Goal: Task Accomplishment & Management: Use online tool/utility

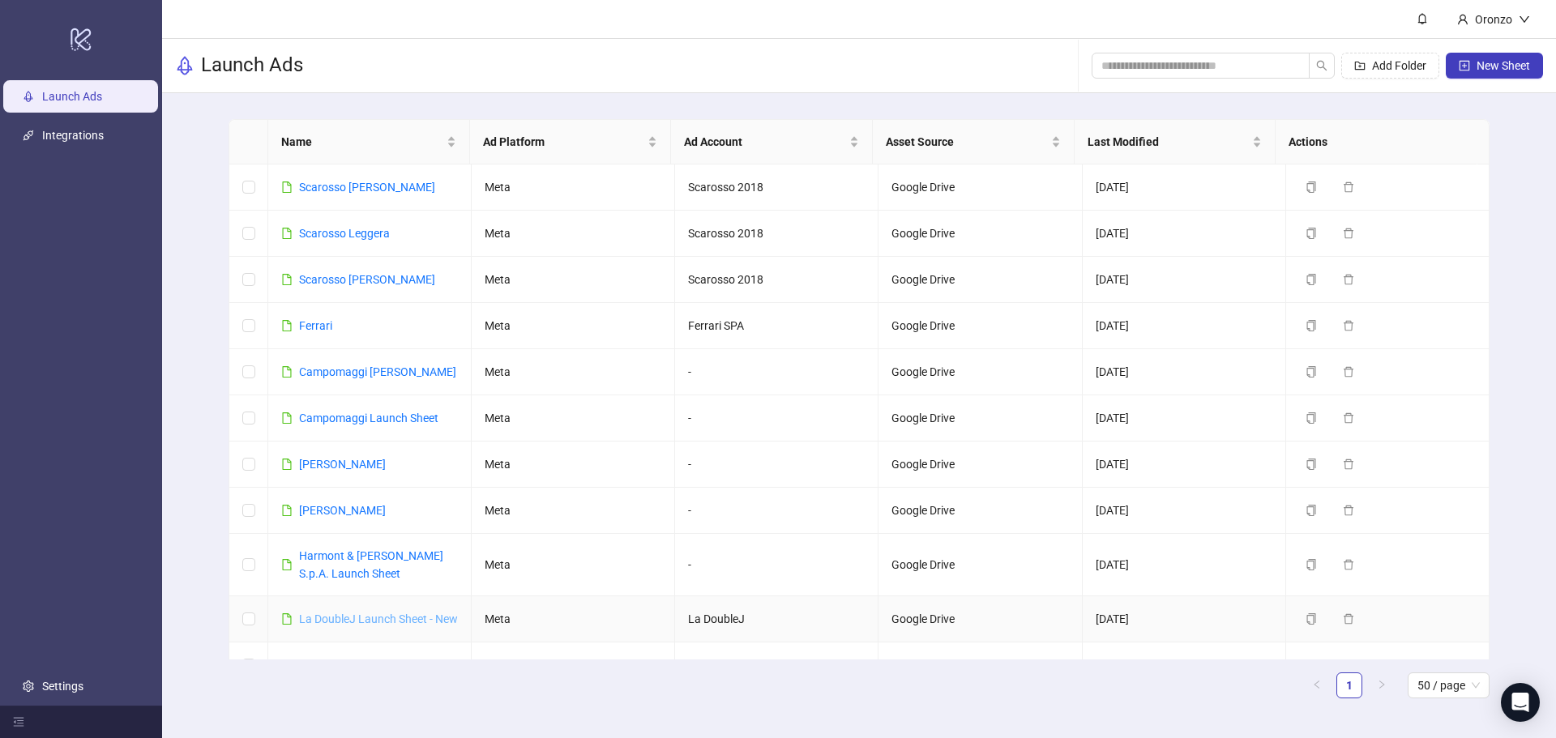
click at [357, 621] on link "La DoubleJ Launch Sheet - New" at bounding box center [378, 619] width 159 height 13
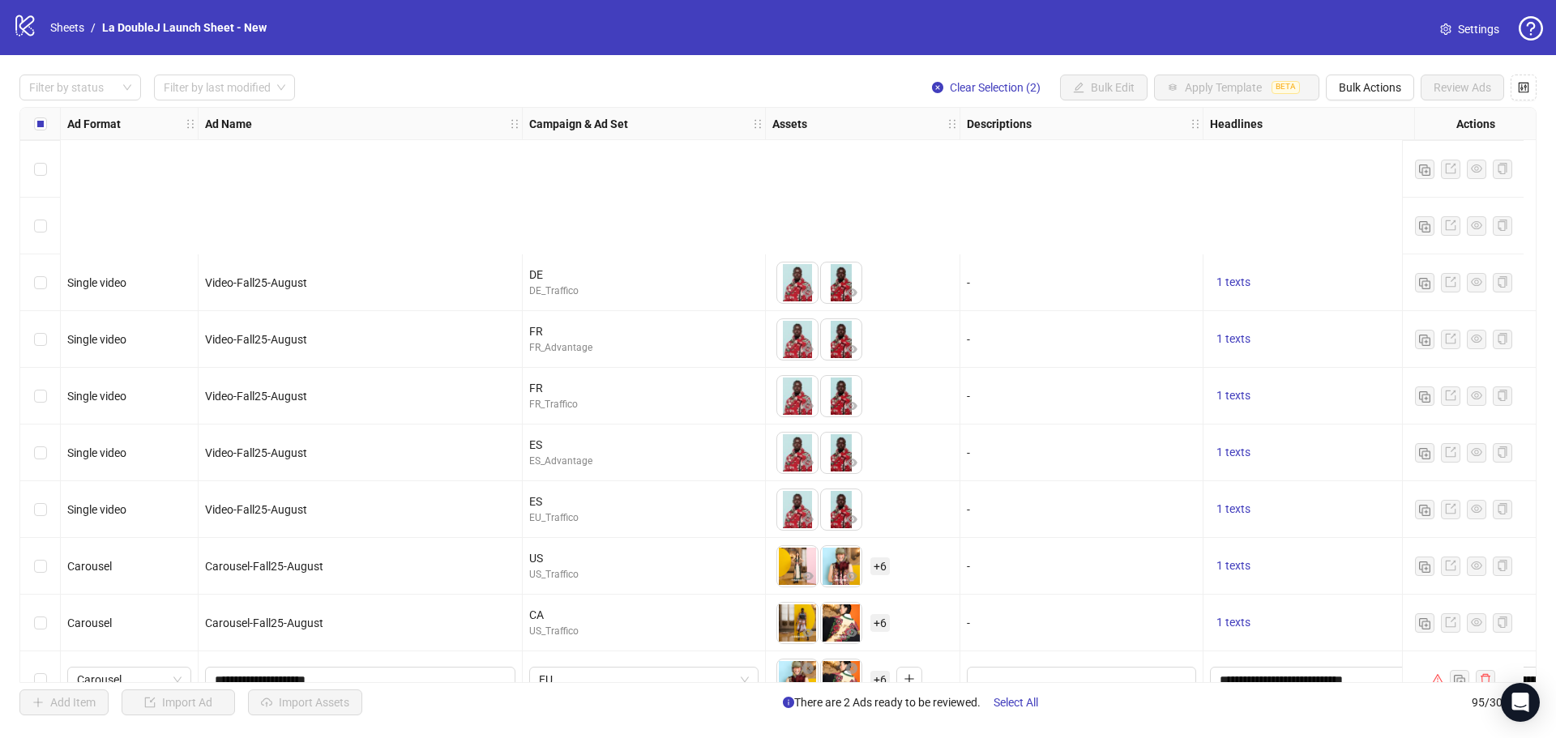
scroll to position [4611, 0]
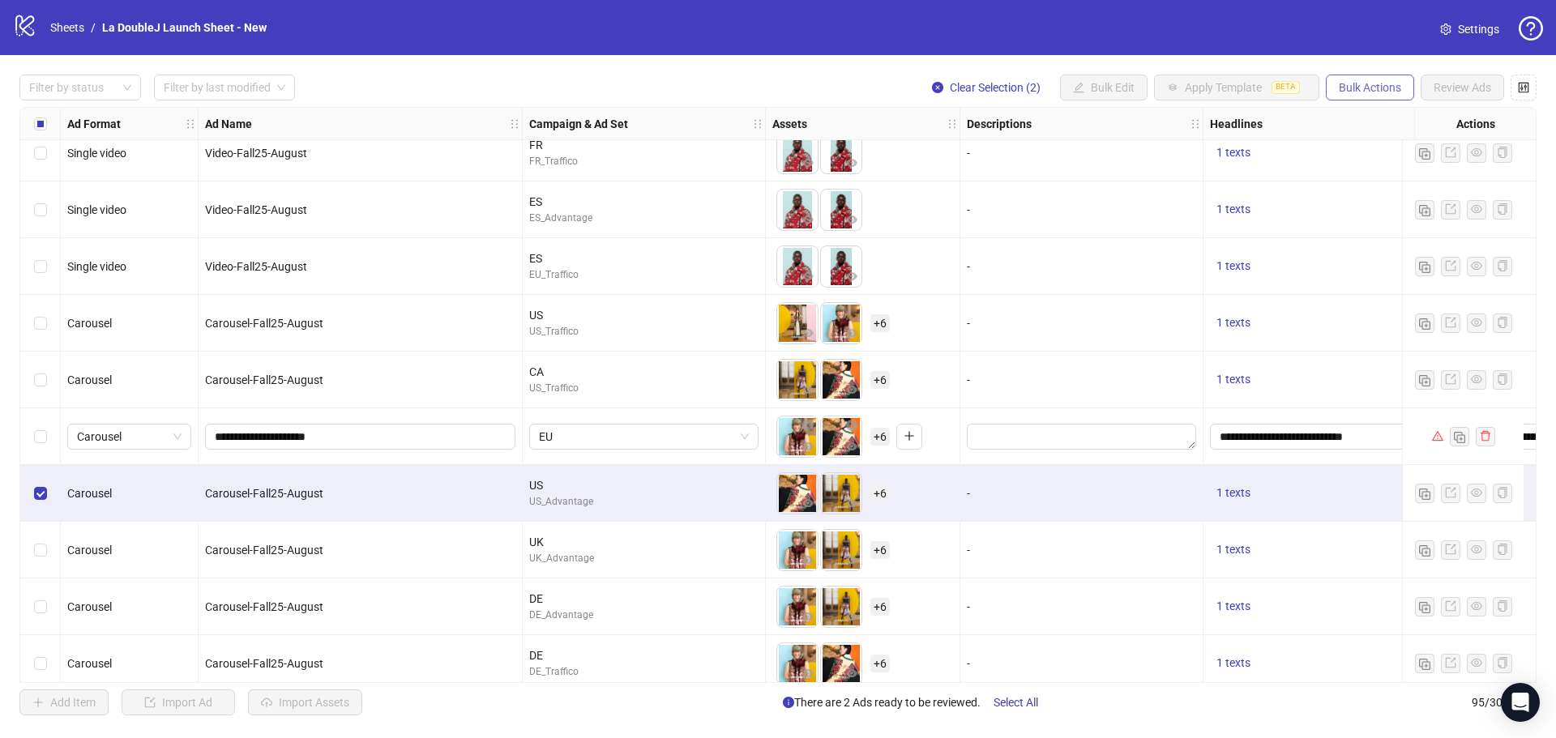
click at [1370, 93] on span "Bulk Actions" at bounding box center [1370, 87] width 62 height 13
click at [1367, 178] on span "Duplicate with assets" at bounding box center [1392, 173] width 111 height 18
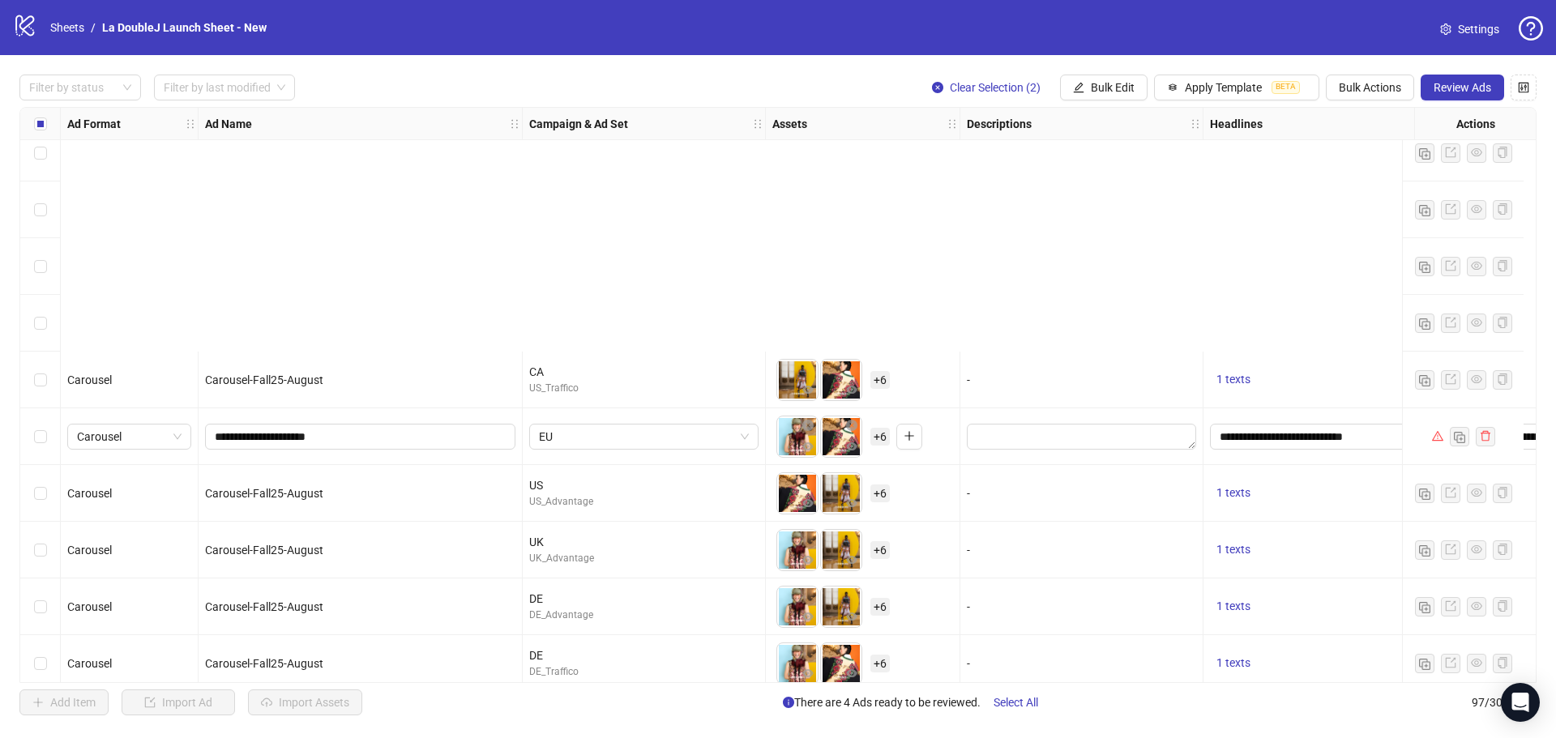
scroll to position [4968, 0]
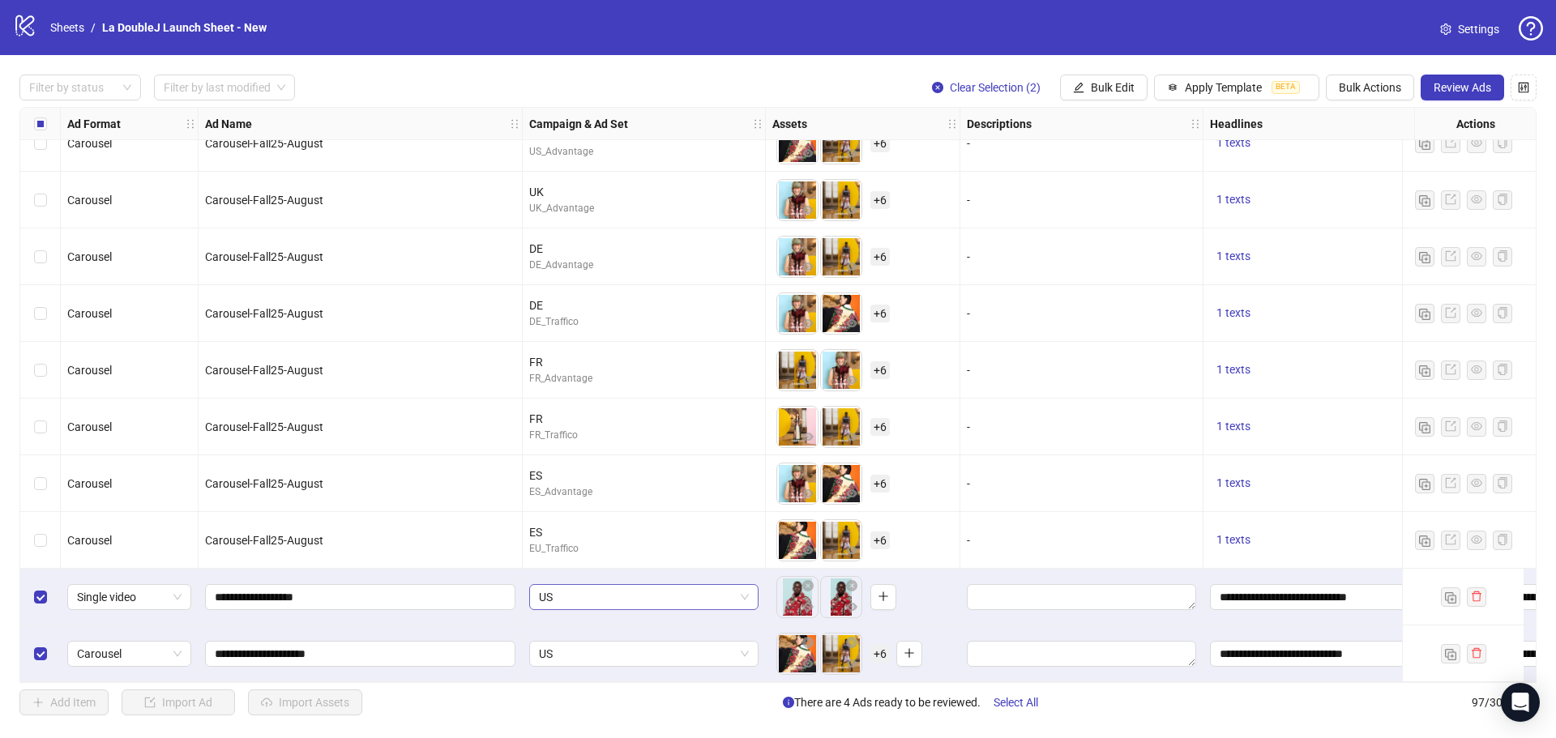
click at [610, 596] on span "US" at bounding box center [644, 597] width 210 height 24
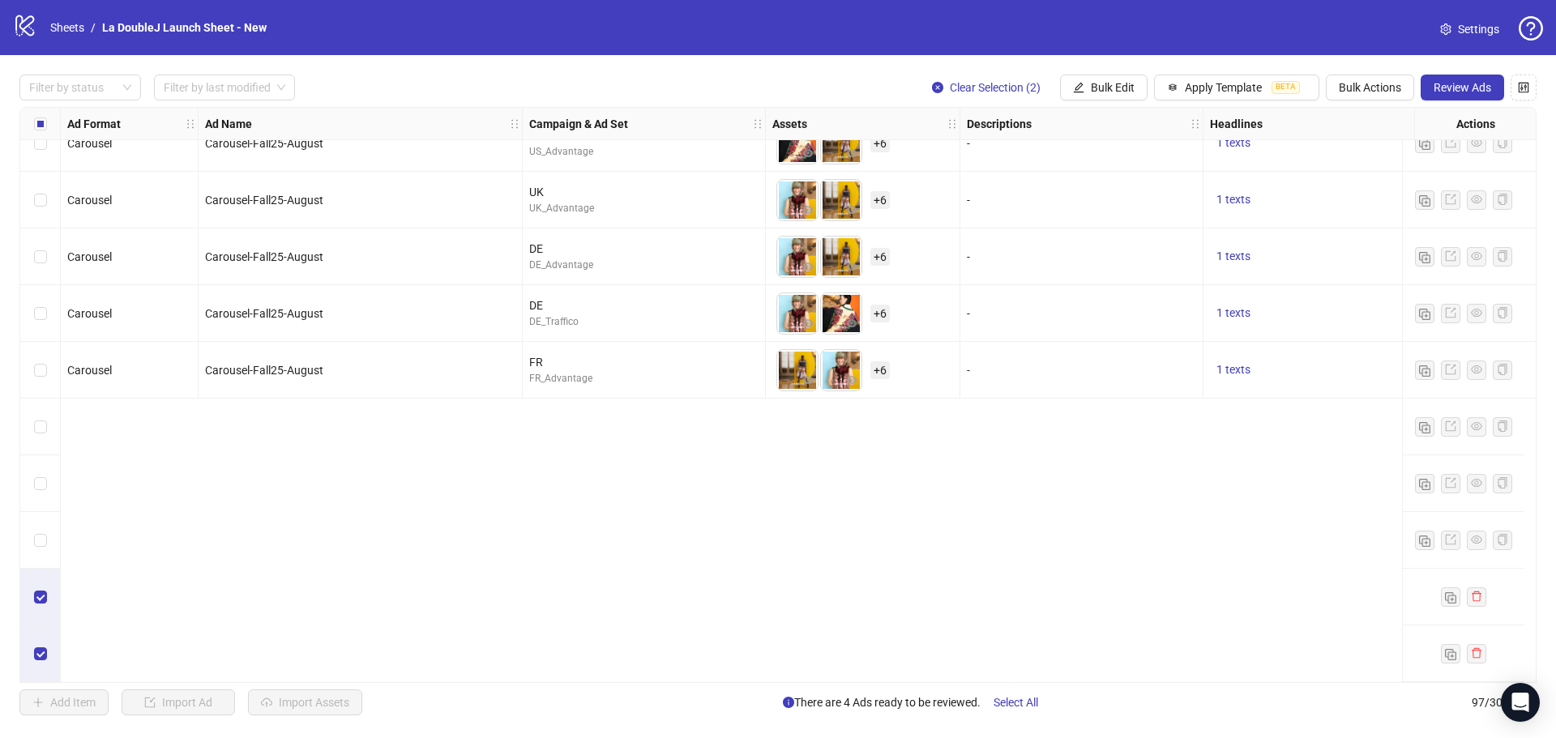
scroll to position [4562, 0]
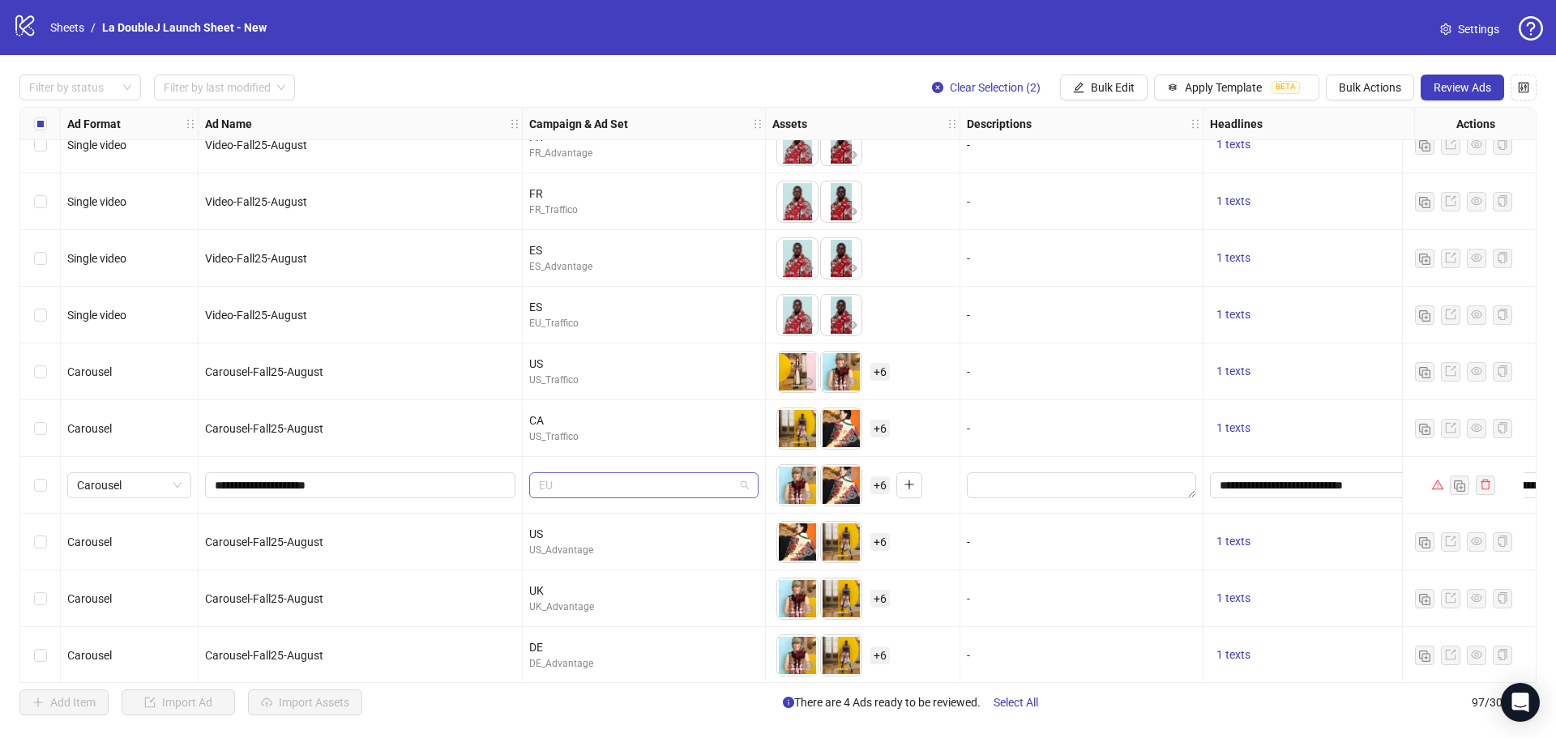
click at [743, 485] on span "EU" at bounding box center [644, 485] width 210 height 24
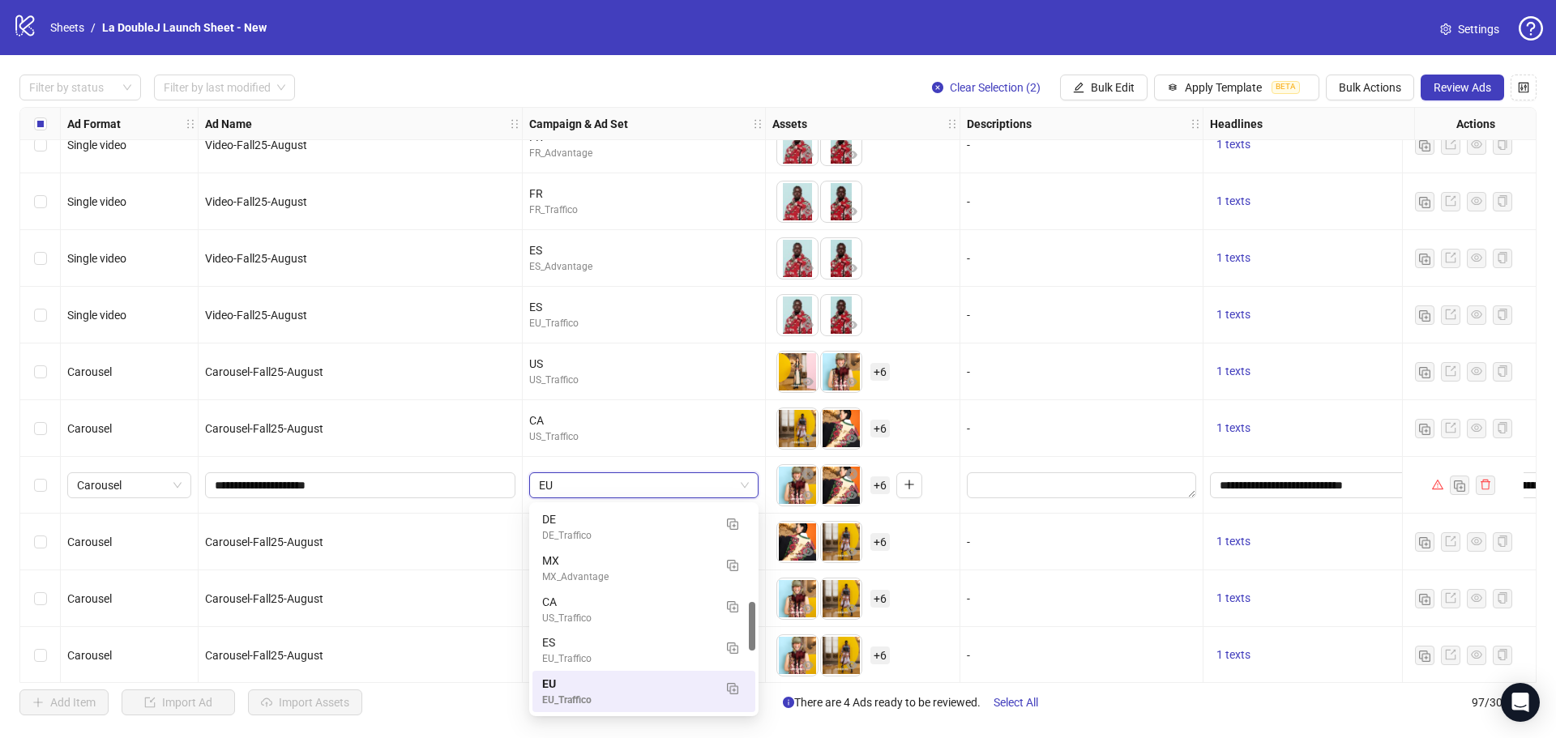
click at [743, 485] on span "EU" at bounding box center [644, 485] width 210 height 24
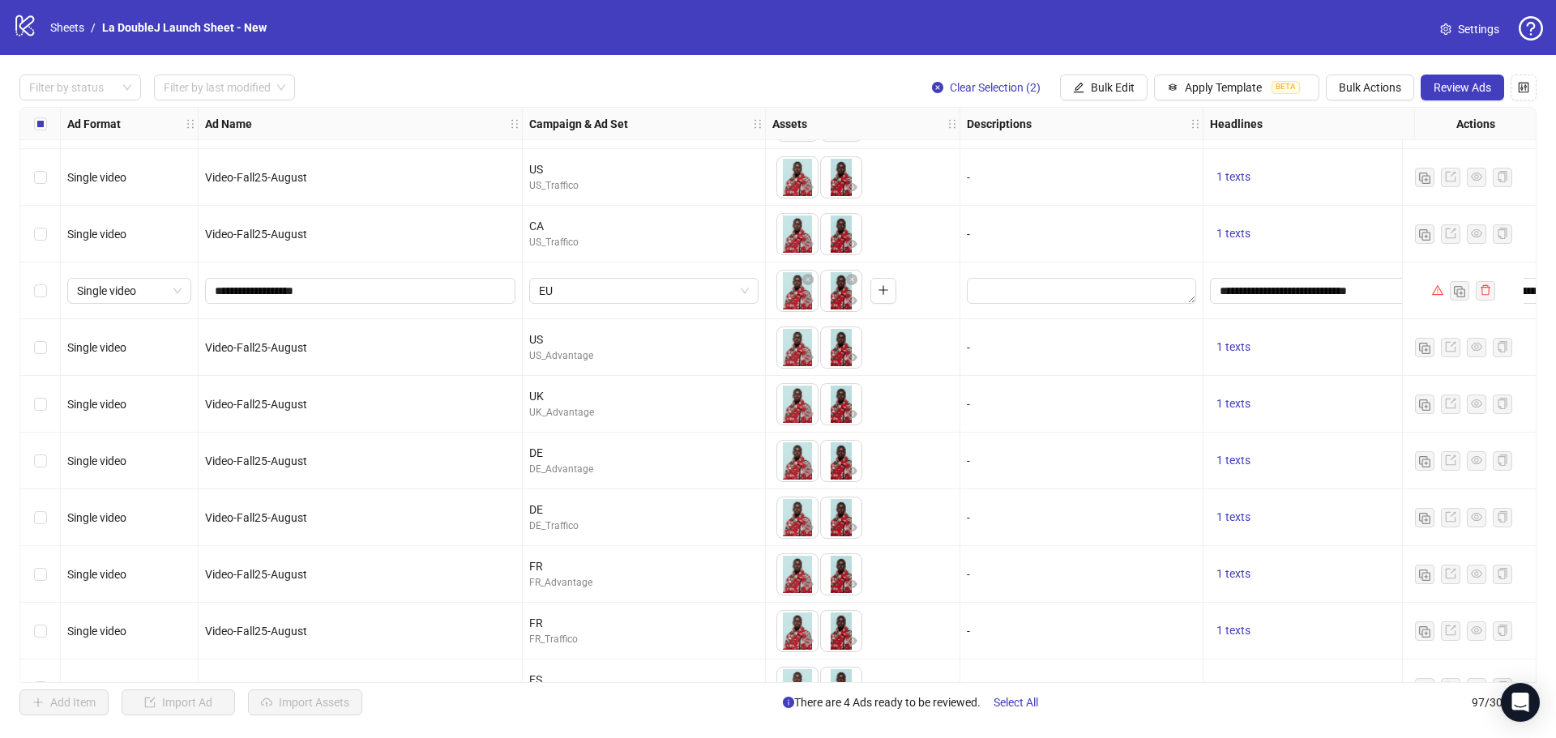
scroll to position [4076, 0]
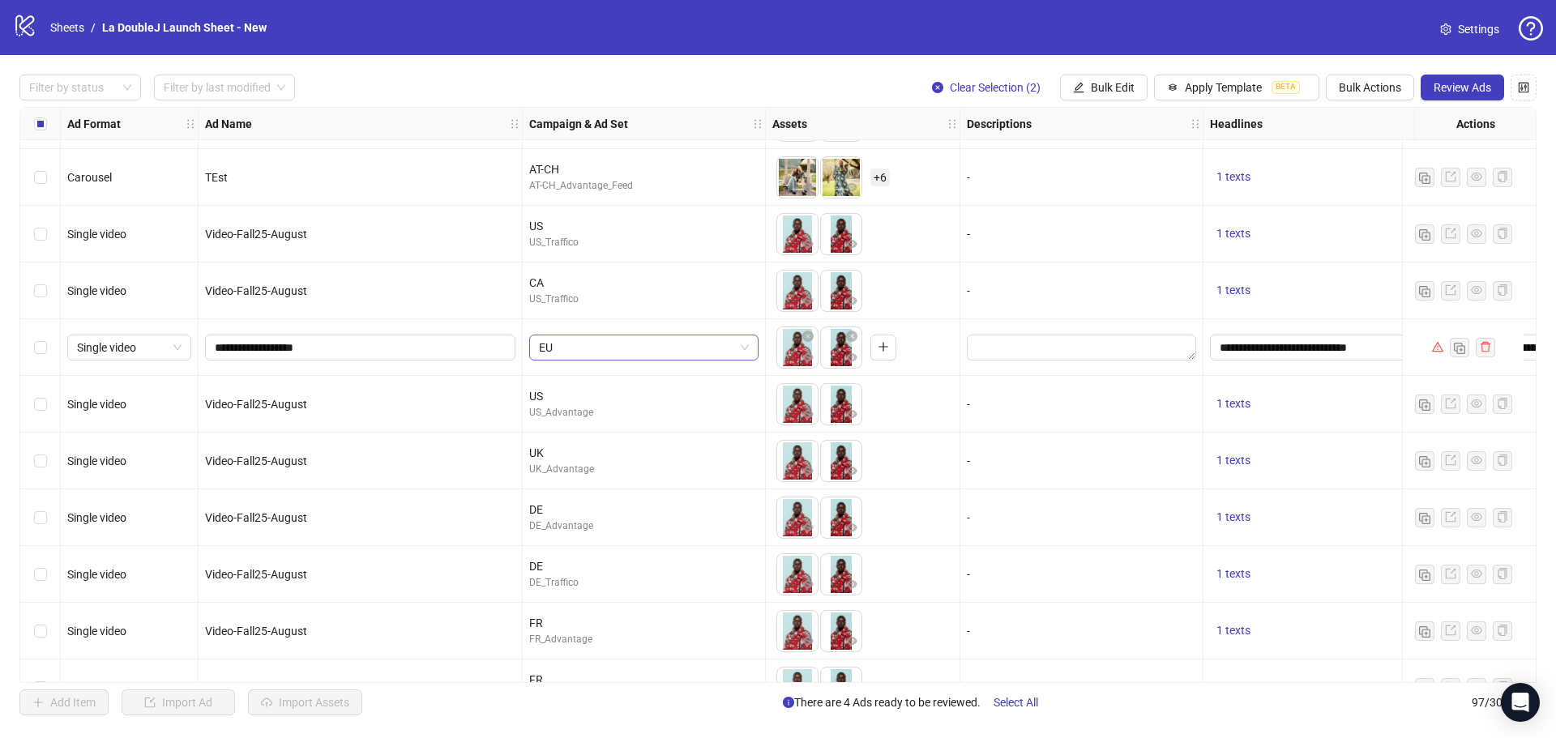
click at [744, 353] on span "EU" at bounding box center [644, 348] width 210 height 24
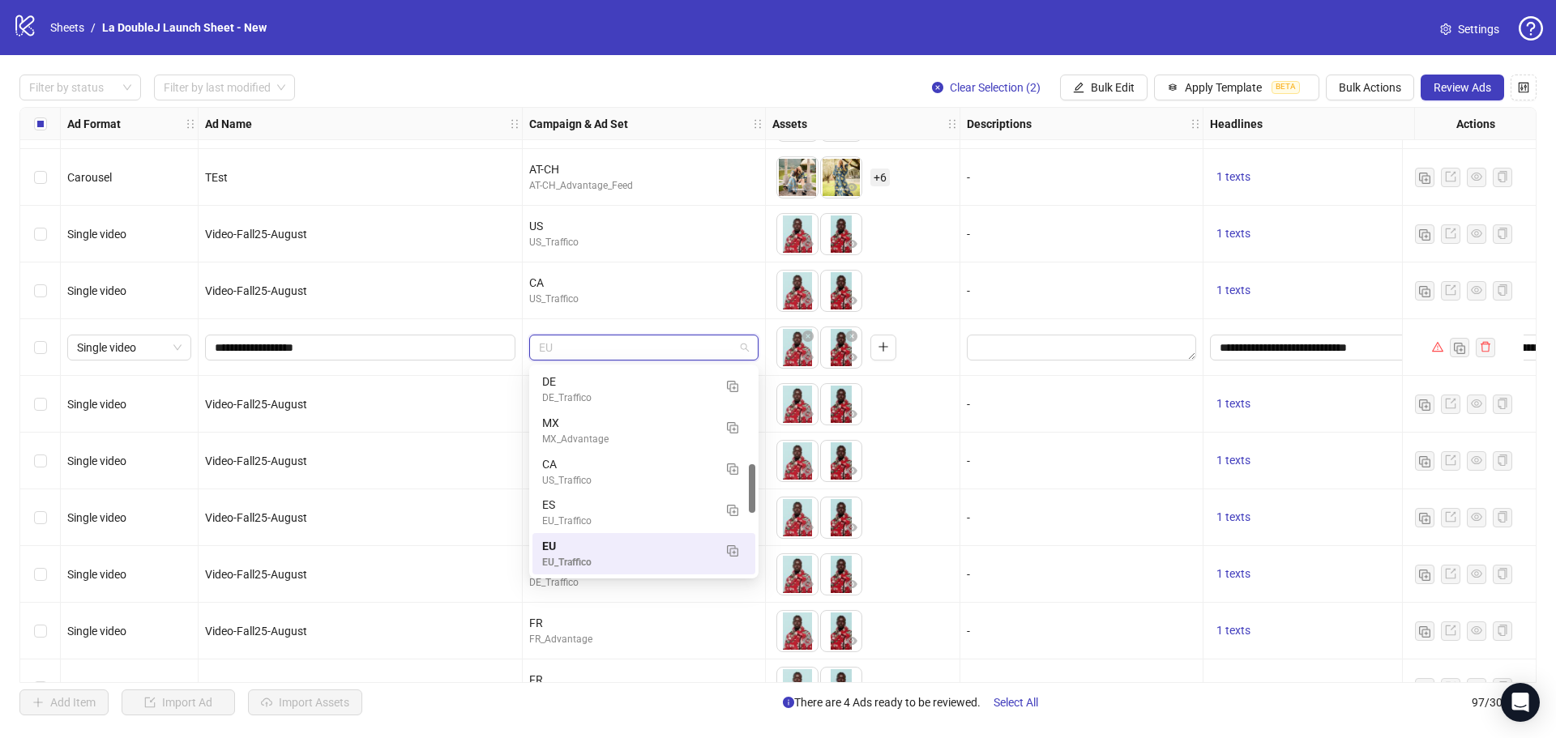
click at [744, 353] on span "EU" at bounding box center [644, 348] width 210 height 24
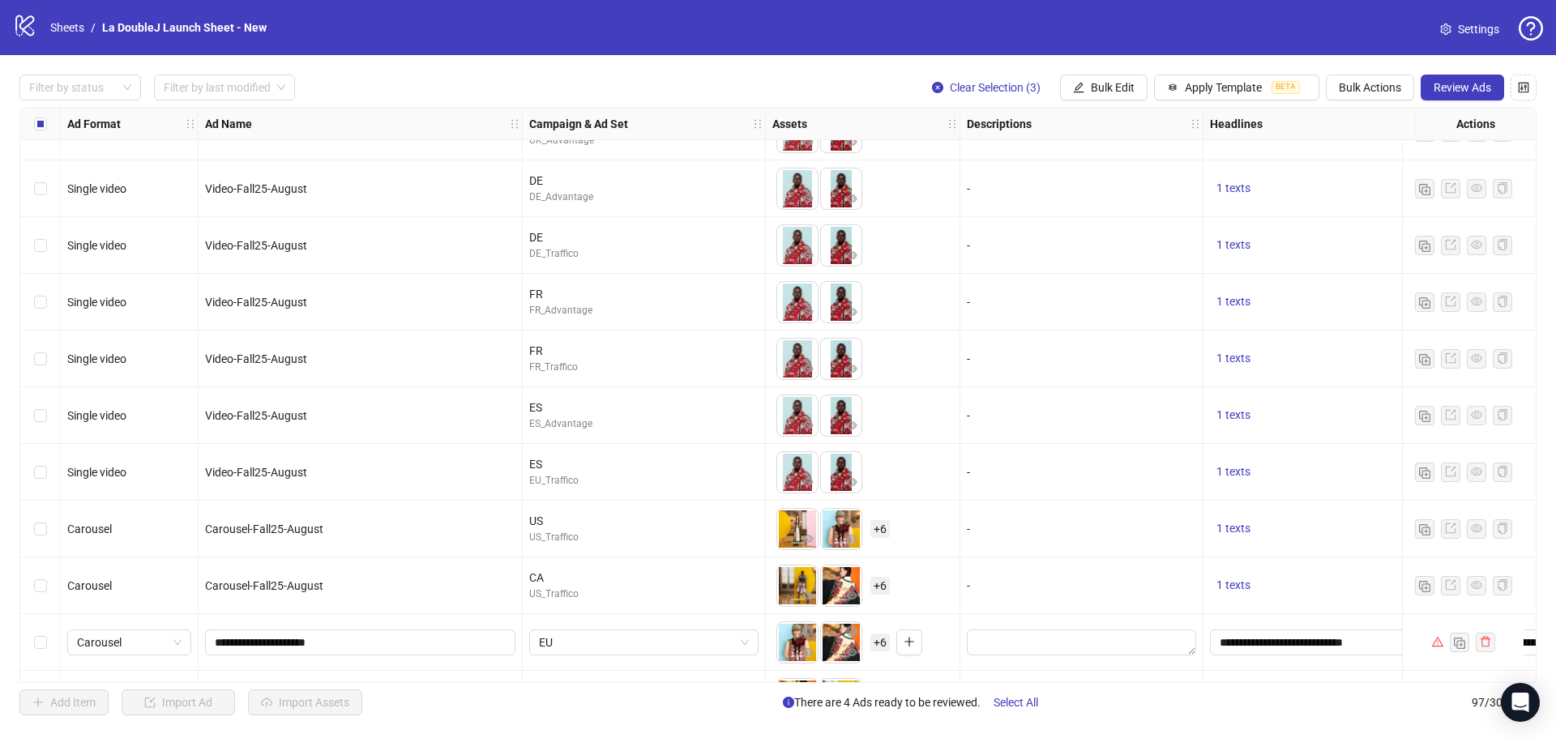
scroll to position [4481, 0]
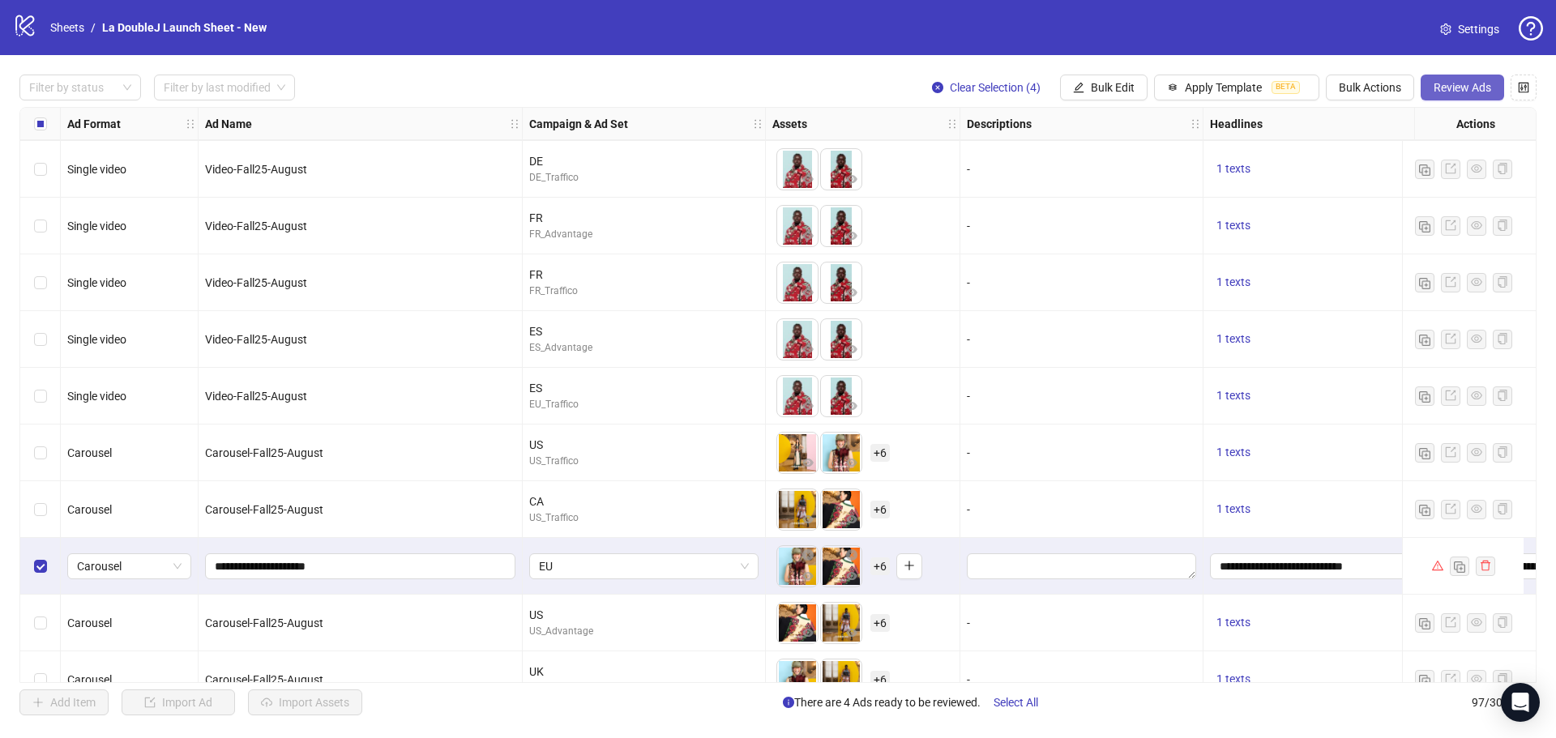
click at [1447, 83] on span "Review Ads" at bounding box center [1463, 87] width 58 height 13
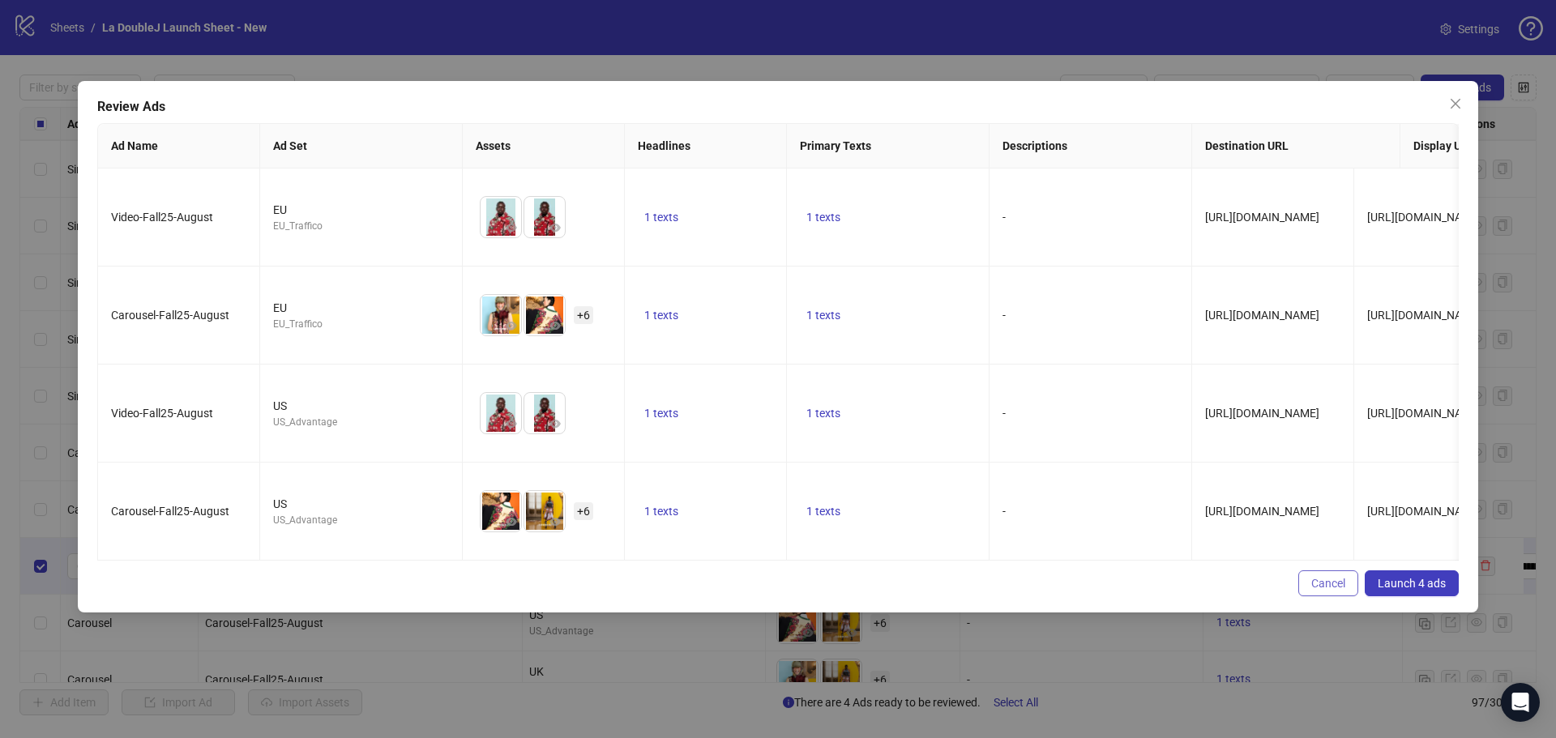
click at [1315, 590] on span "Cancel" at bounding box center [1328, 583] width 34 height 13
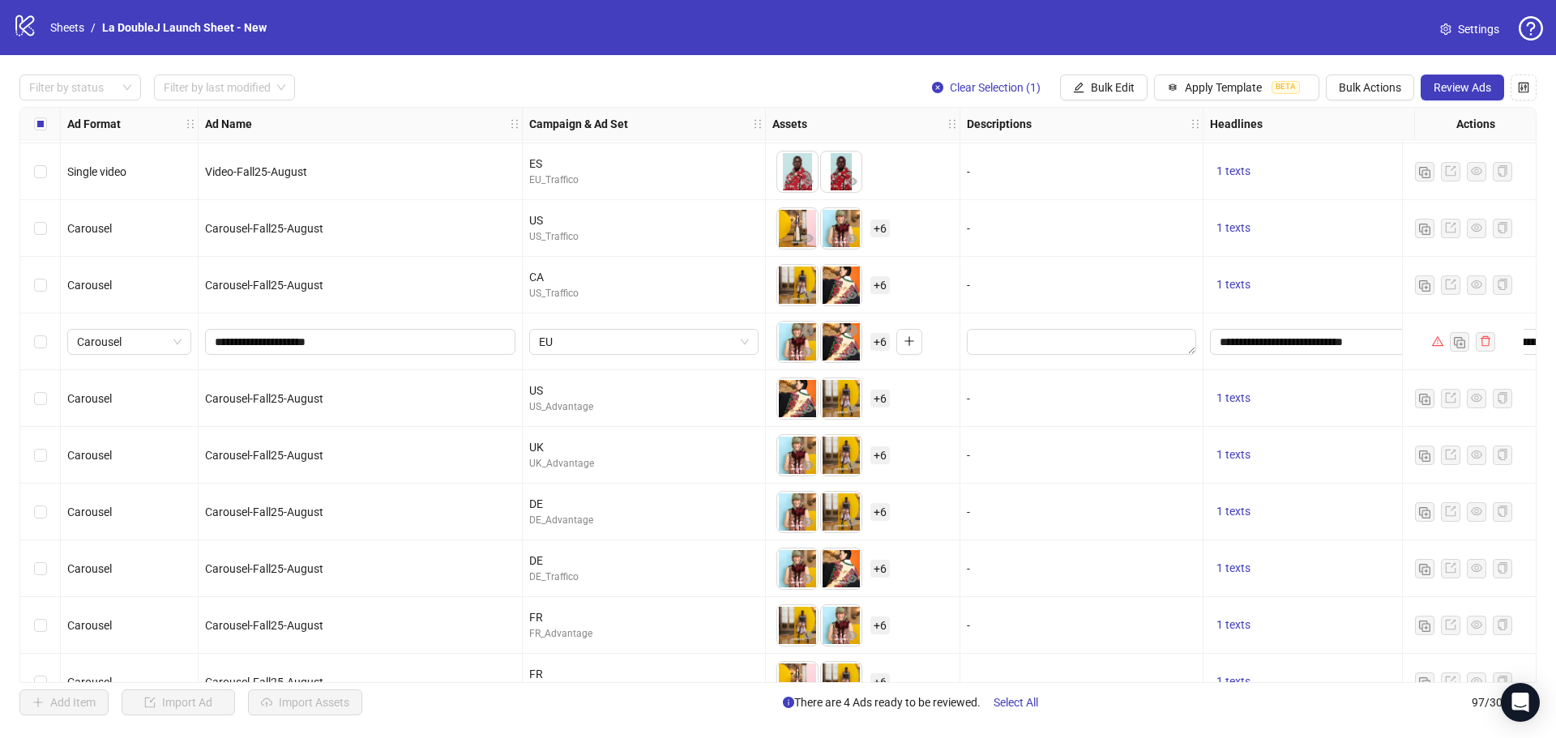
scroll to position [4643, 0]
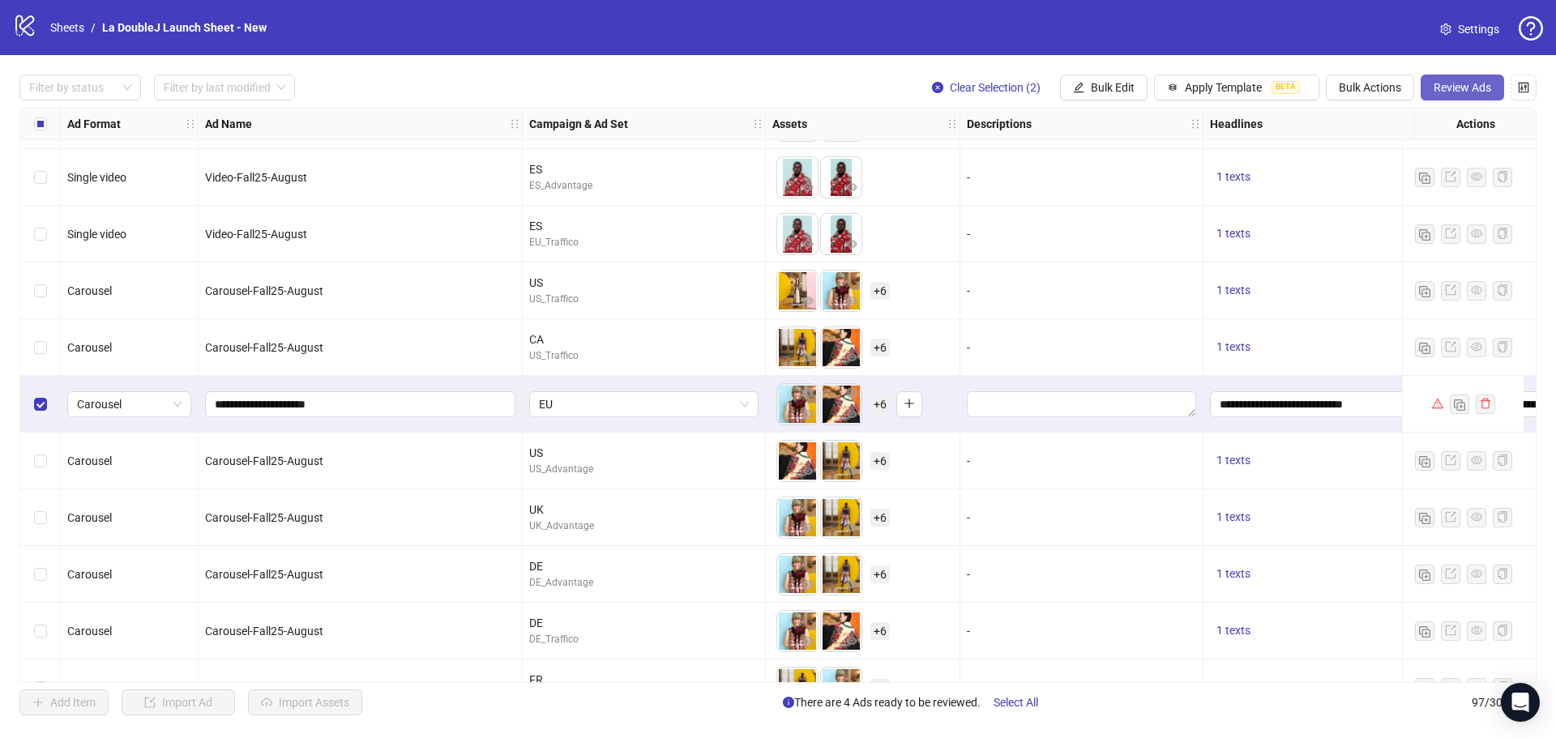
click at [1434, 83] on span "Review Ads" at bounding box center [1463, 87] width 58 height 13
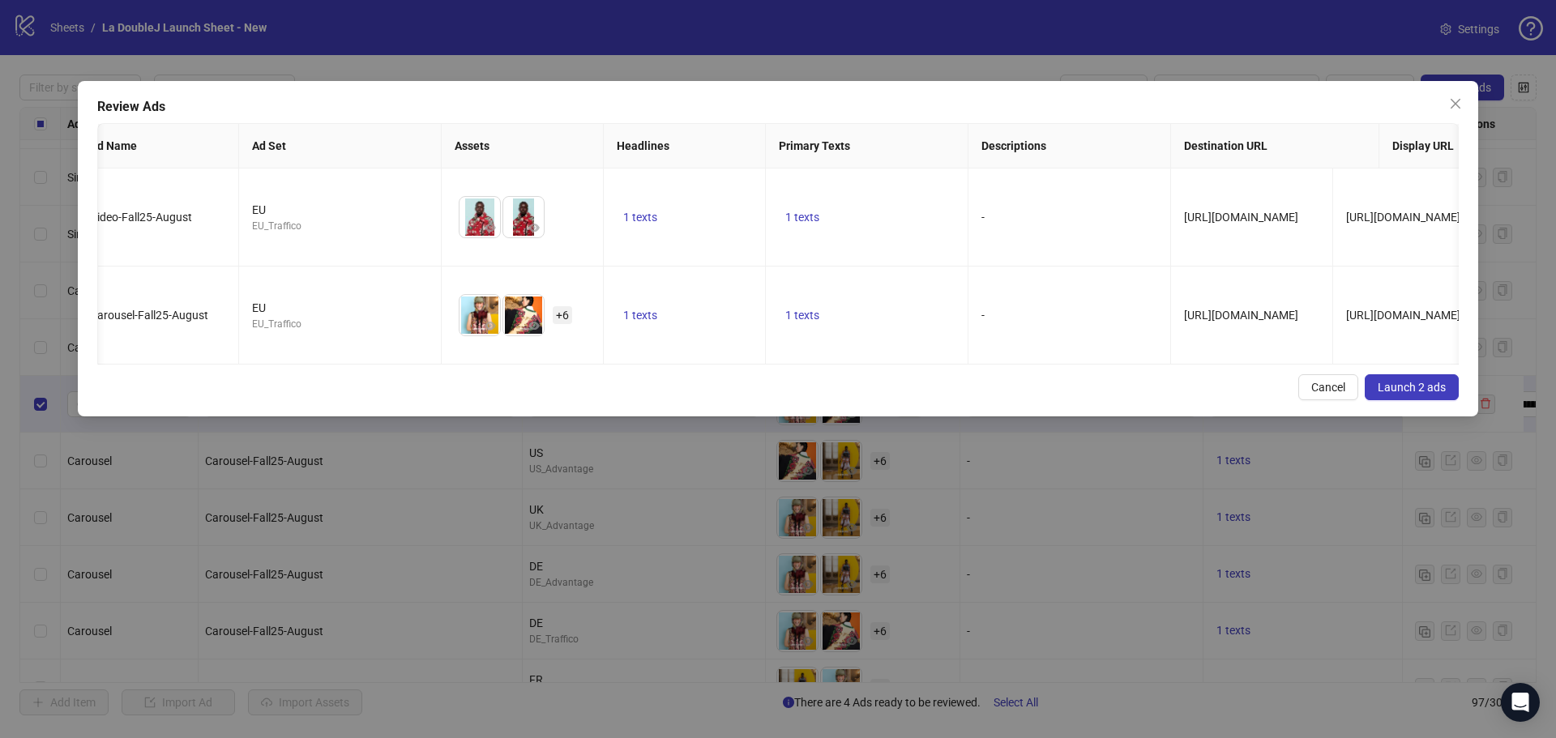
scroll to position [0, 12]
click at [1429, 394] on span "Launch 2 ads" at bounding box center [1412, 387] width 68 height 13
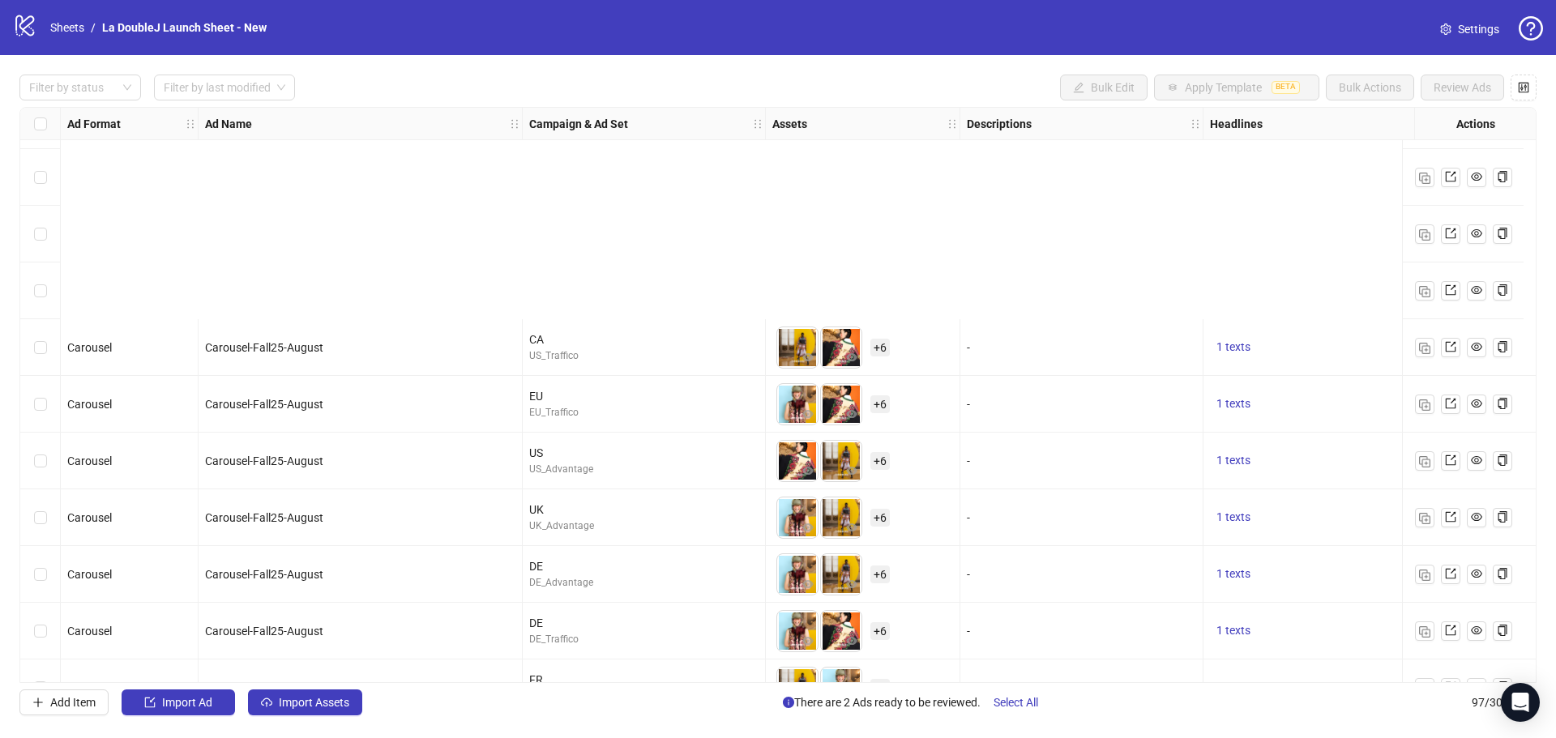
scroll to position [4968, 0]
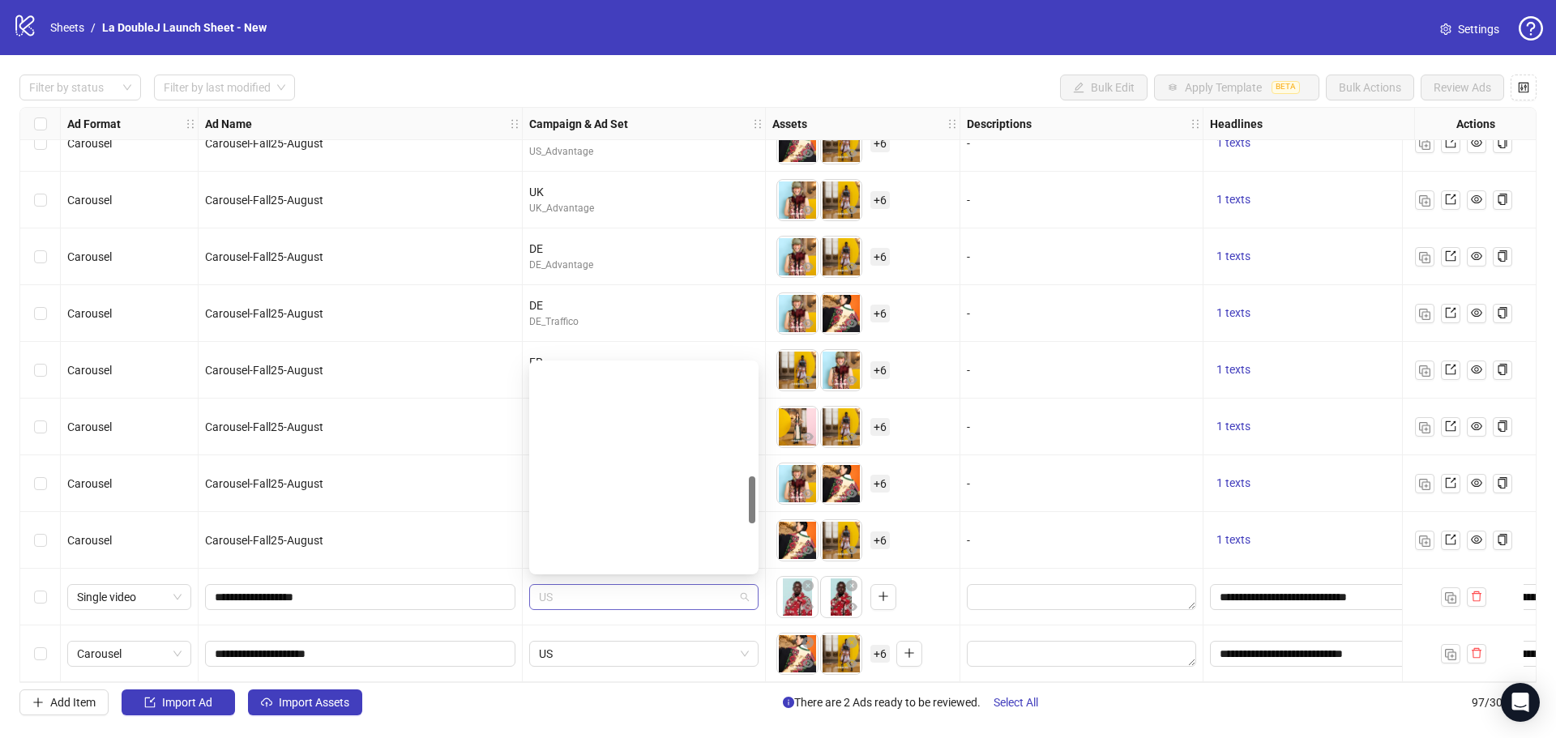
click at [743, 595] on span "US" at bounding box center [644, 597] width 210 height 24
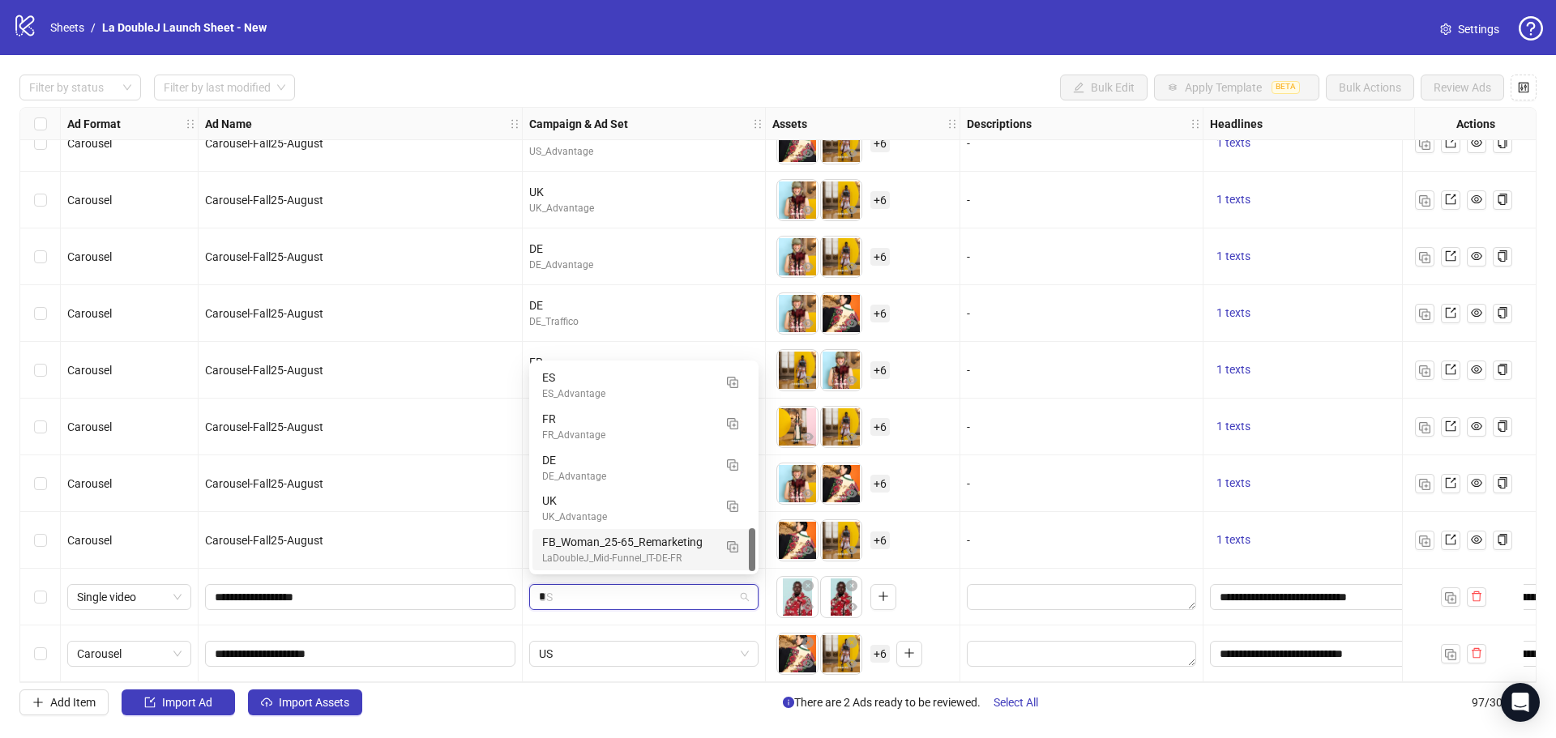
scroll to position [82, 0]
type input "**"
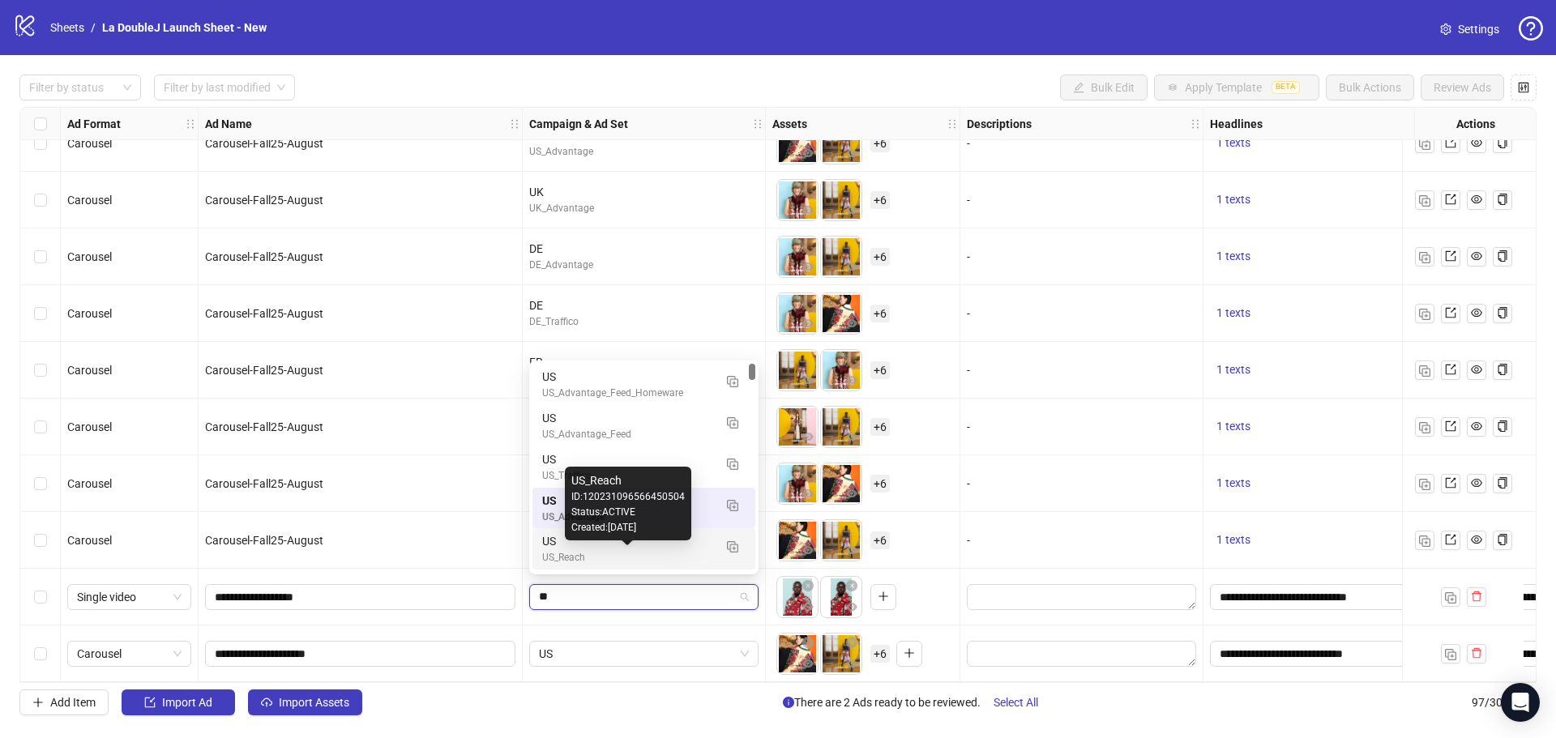
click at [618, 562] on div "US_Reach" at bounding box center [627, 557] width 171 height 15
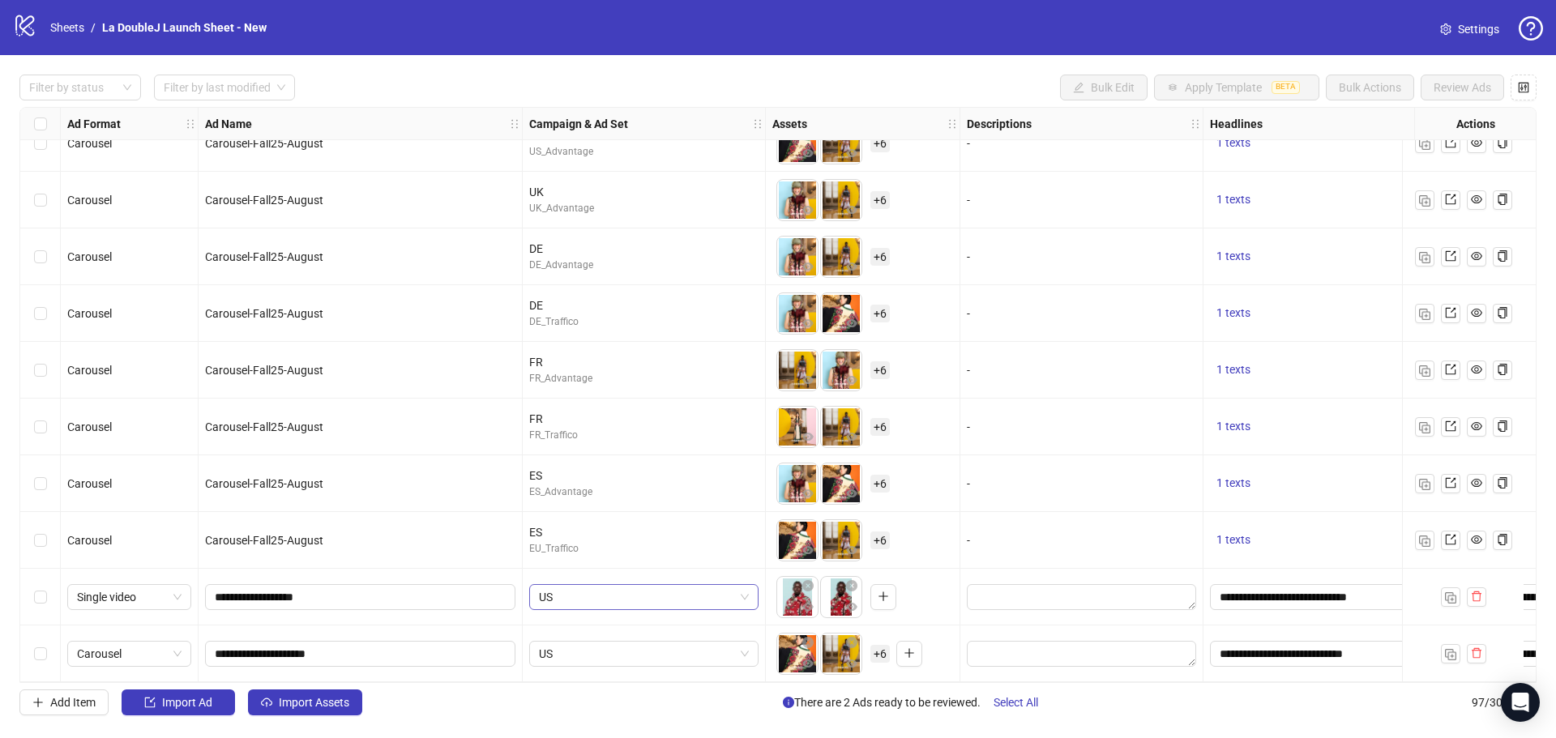
click at [746, 592] on span "US" at bounding box center [644, 597] width 210 height 24
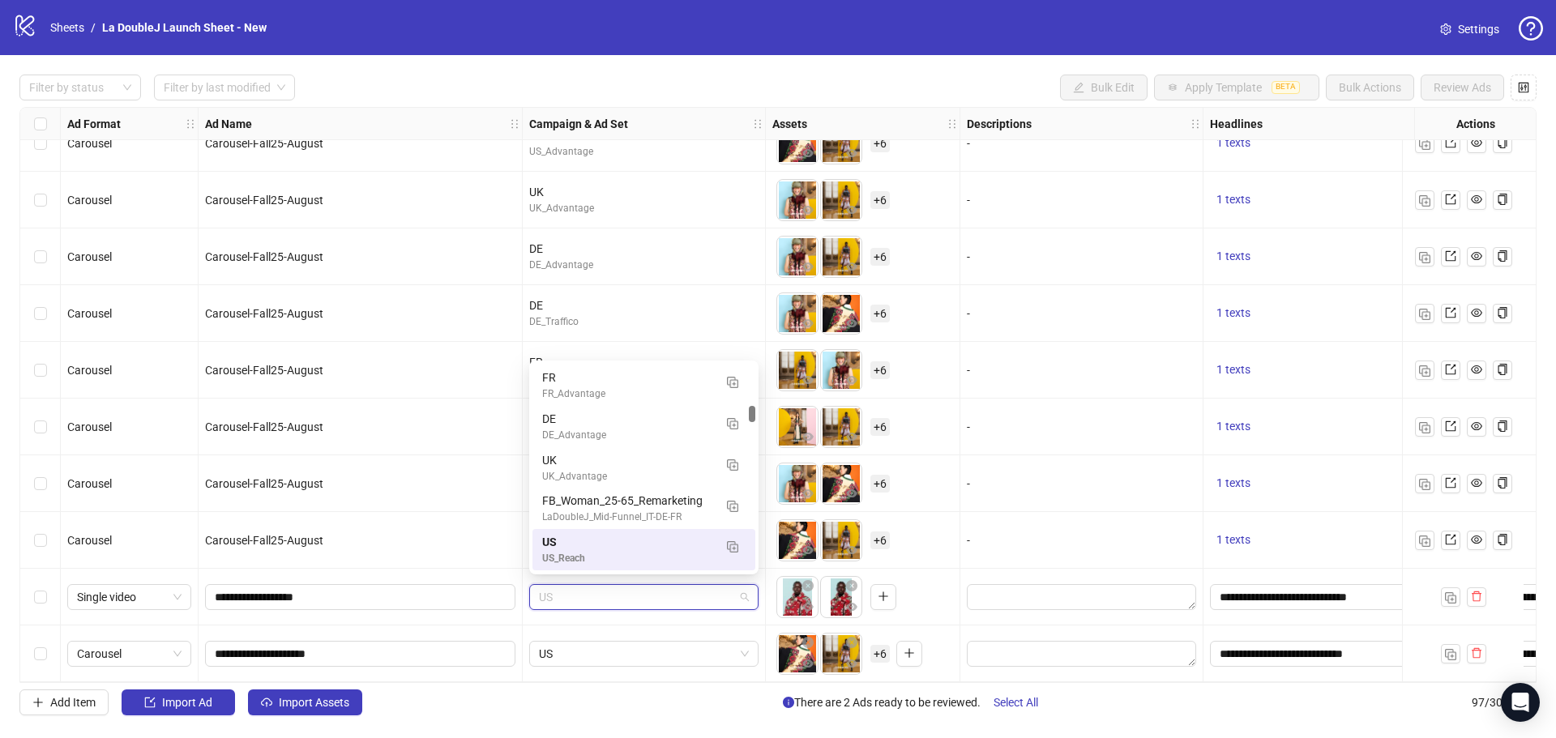
click at [746, 592] on span "US" at bounding box center [644, 597] width 210 height 24
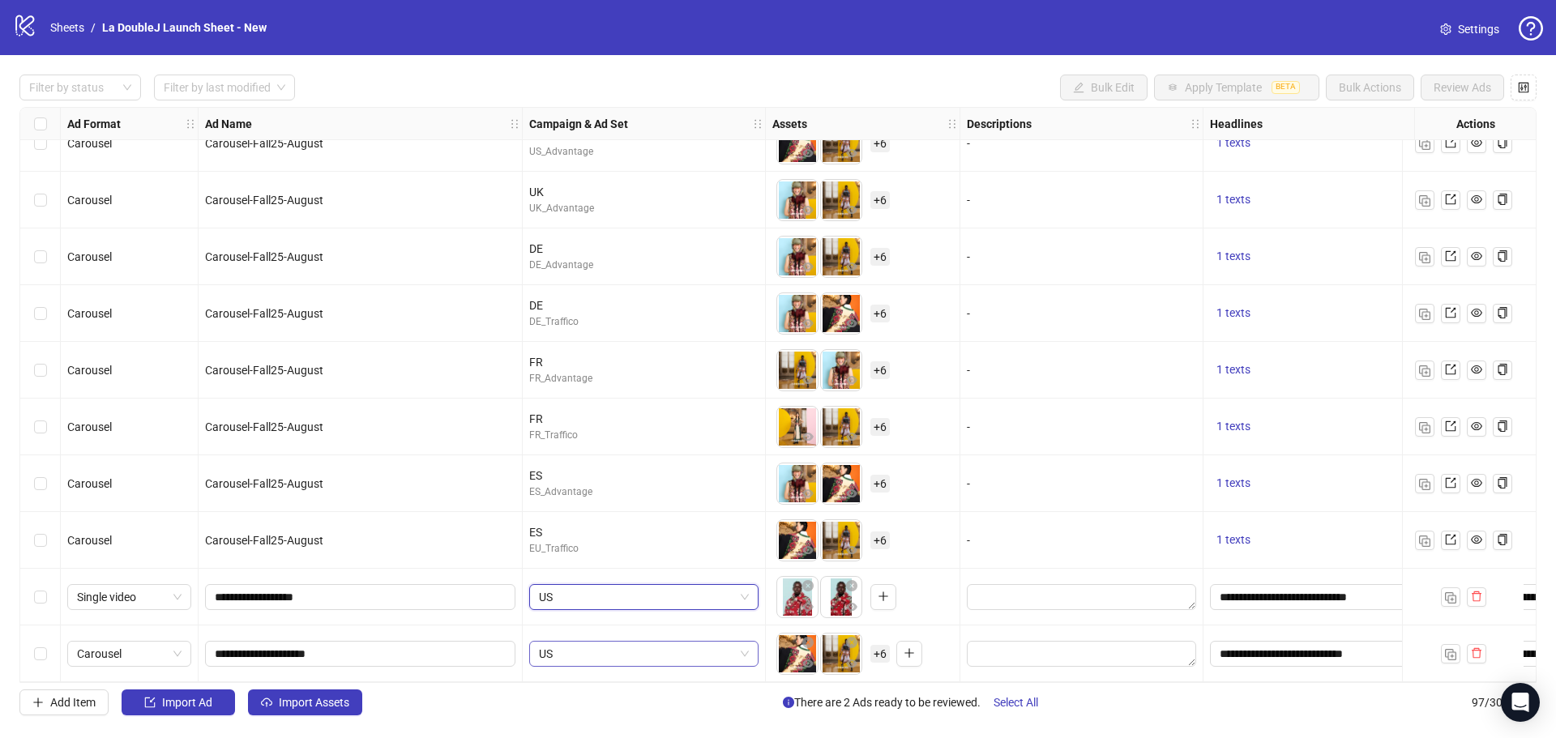
click at [742, 647] on span "US" at bounding box center [644, 654] width 210 height 24
type input "**"
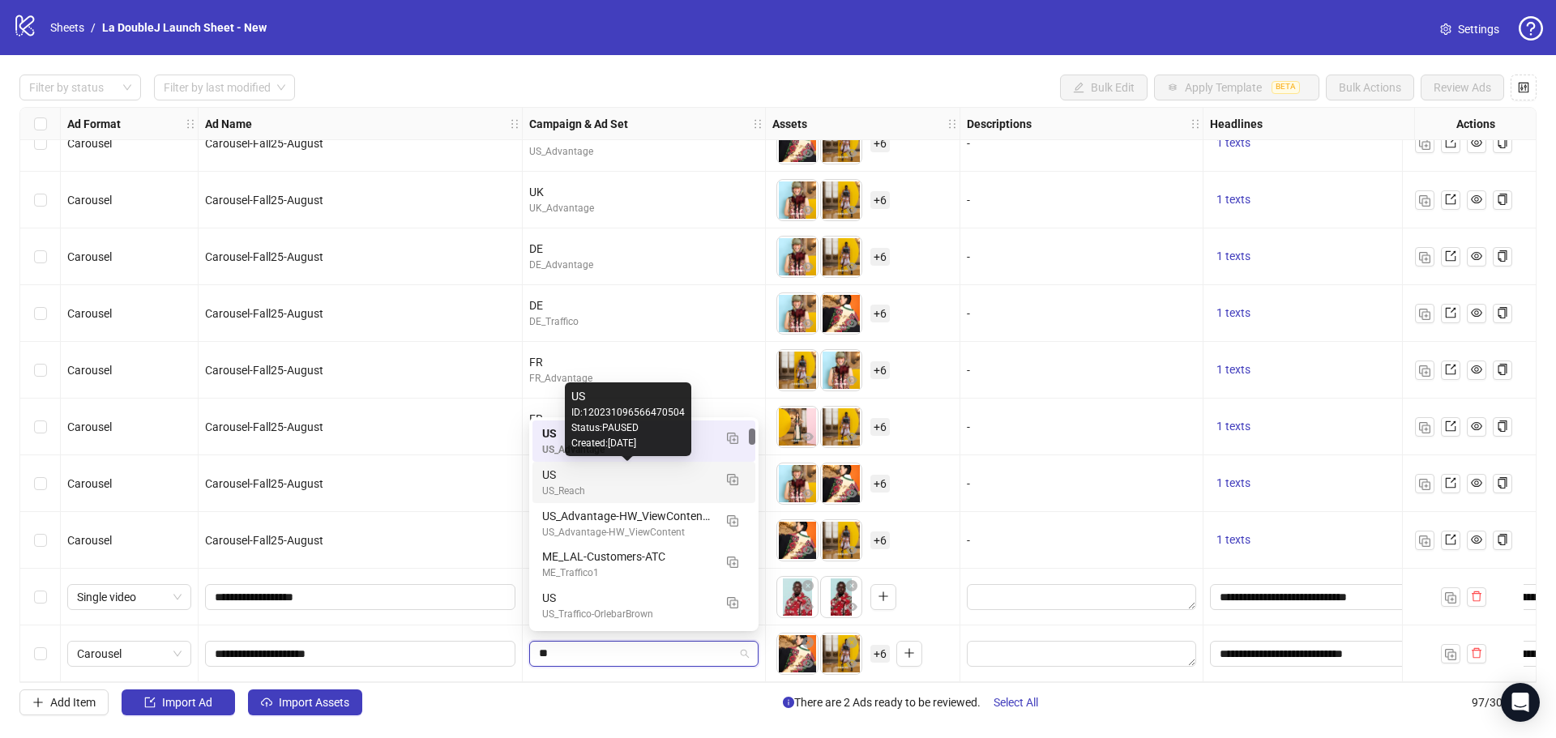
click at [606, 486] on div "US_Reach" at bounding box center [627, 491] width 171 height 15
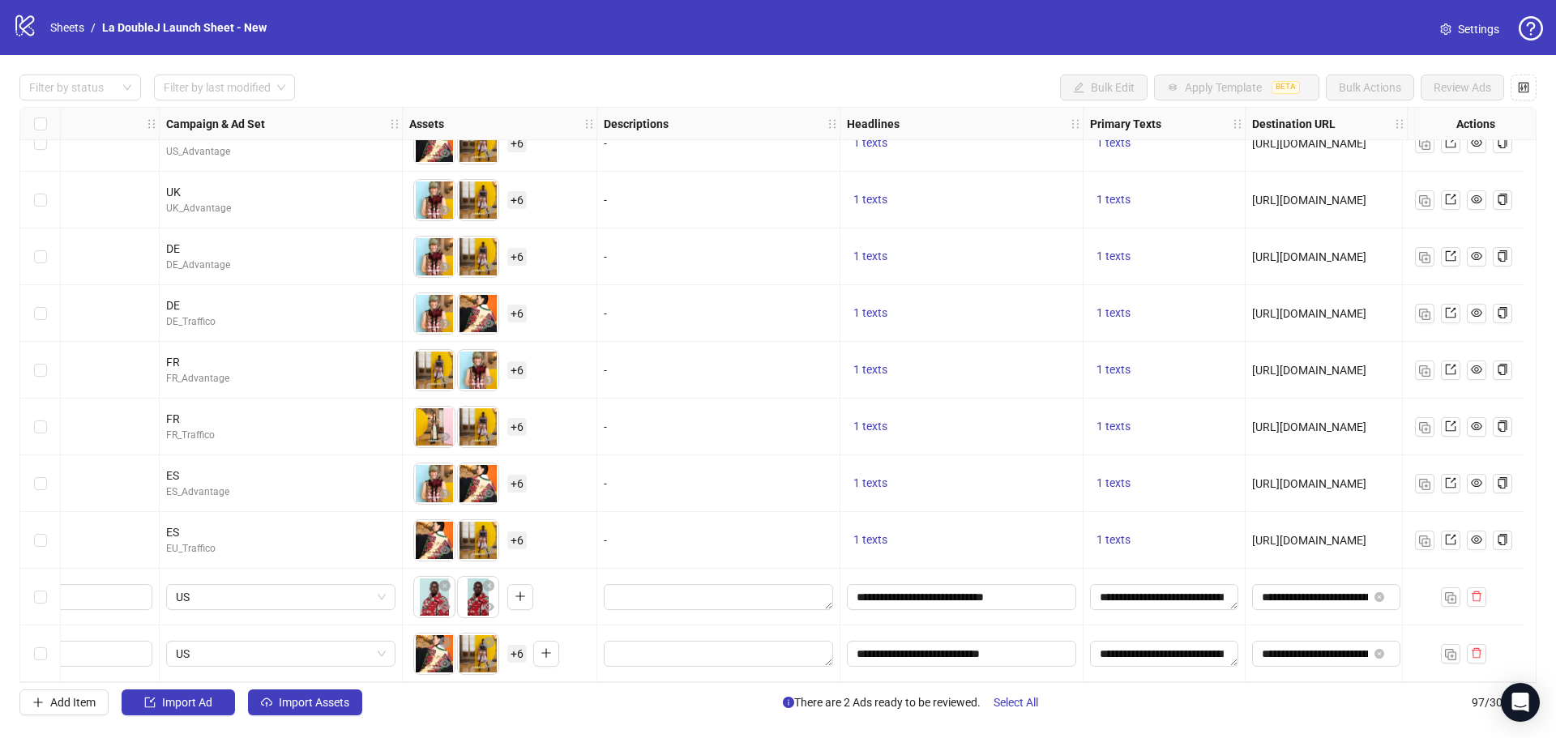
scroll to position [4968, 0]
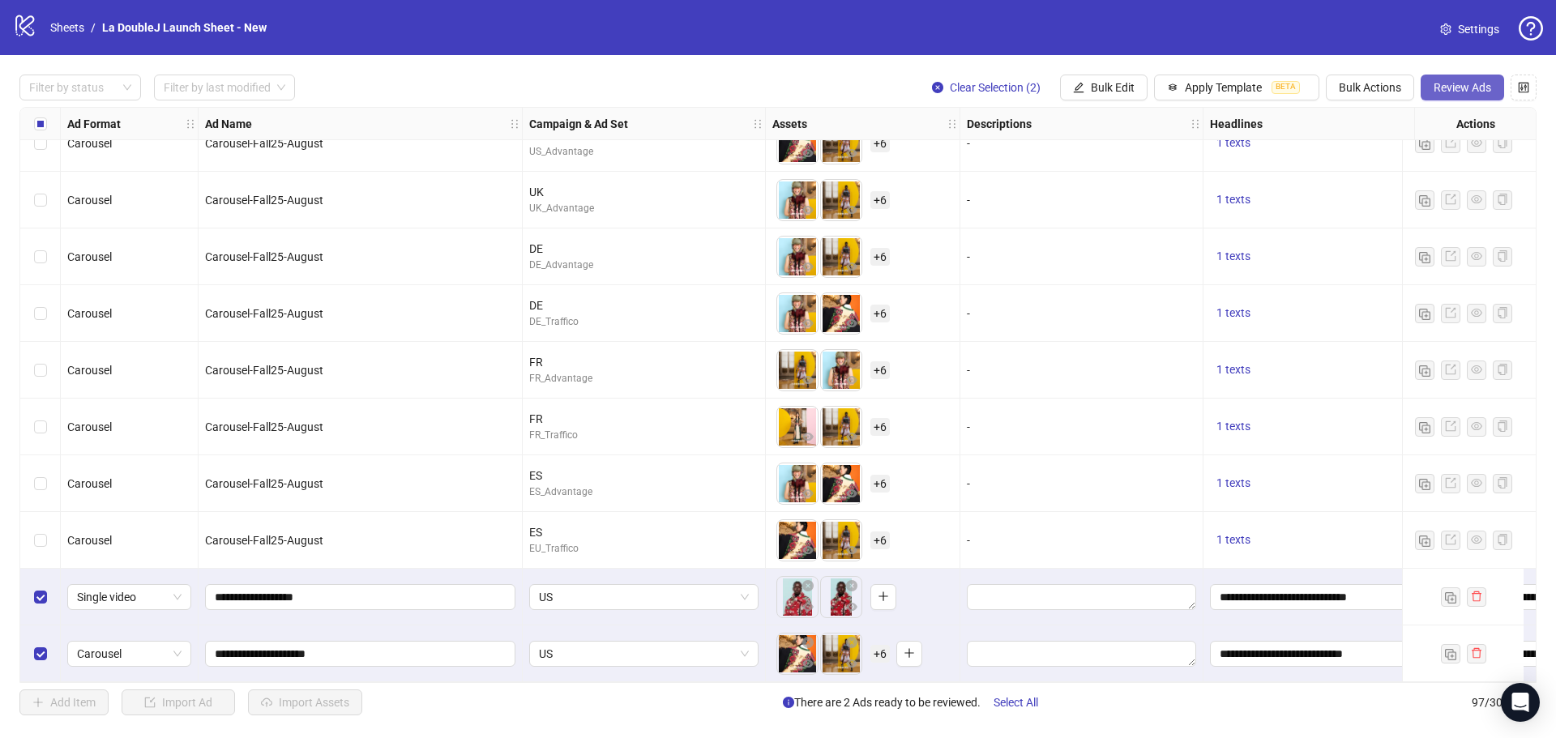
click at [1475, 87] on span "Review Ads" at bounding box center [1463, 87] width 58 height 13
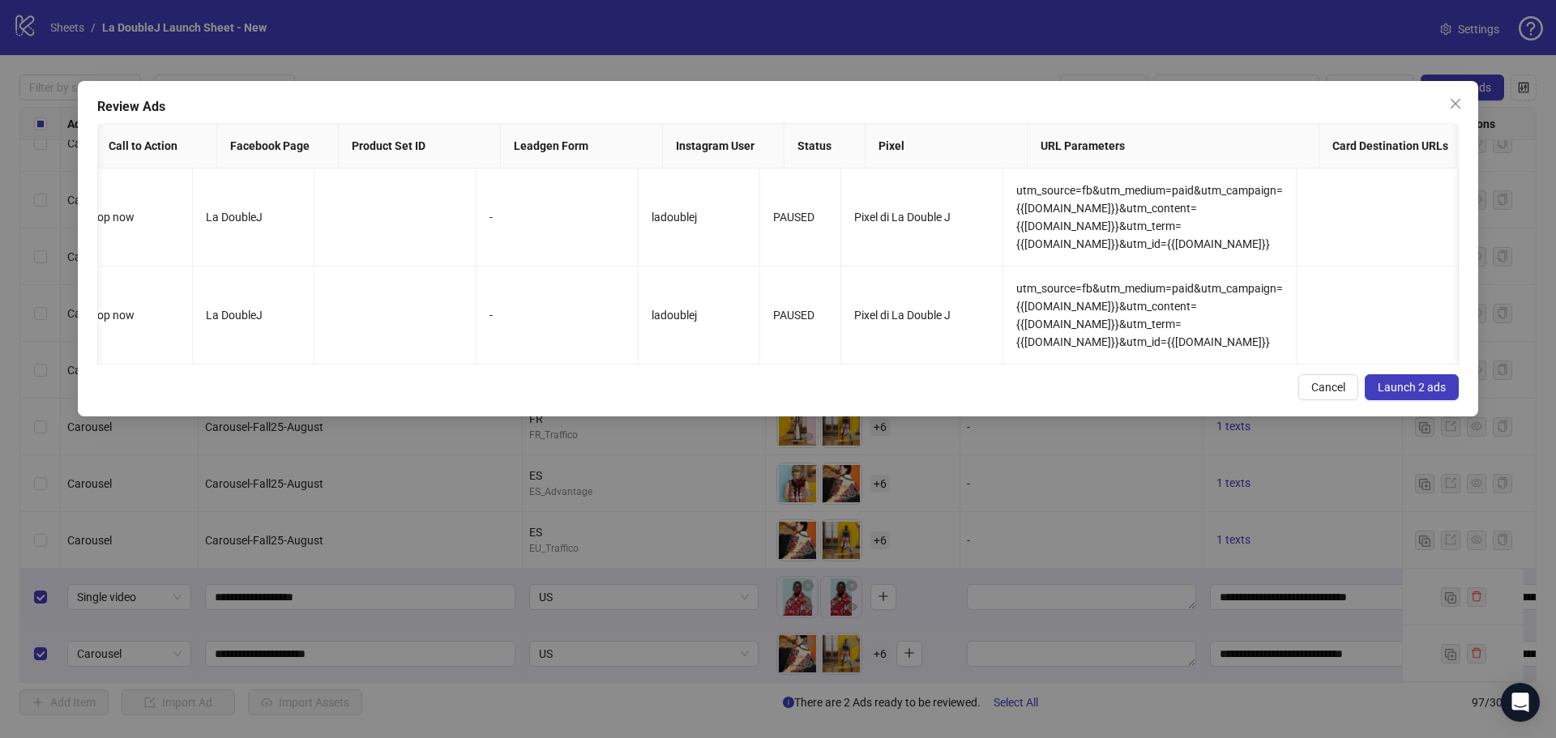
scroll to position [0, 1489]
click at [1401, 394] on span "Launch 2 ads" at bounding box center [1412, 387] width 68 height 13
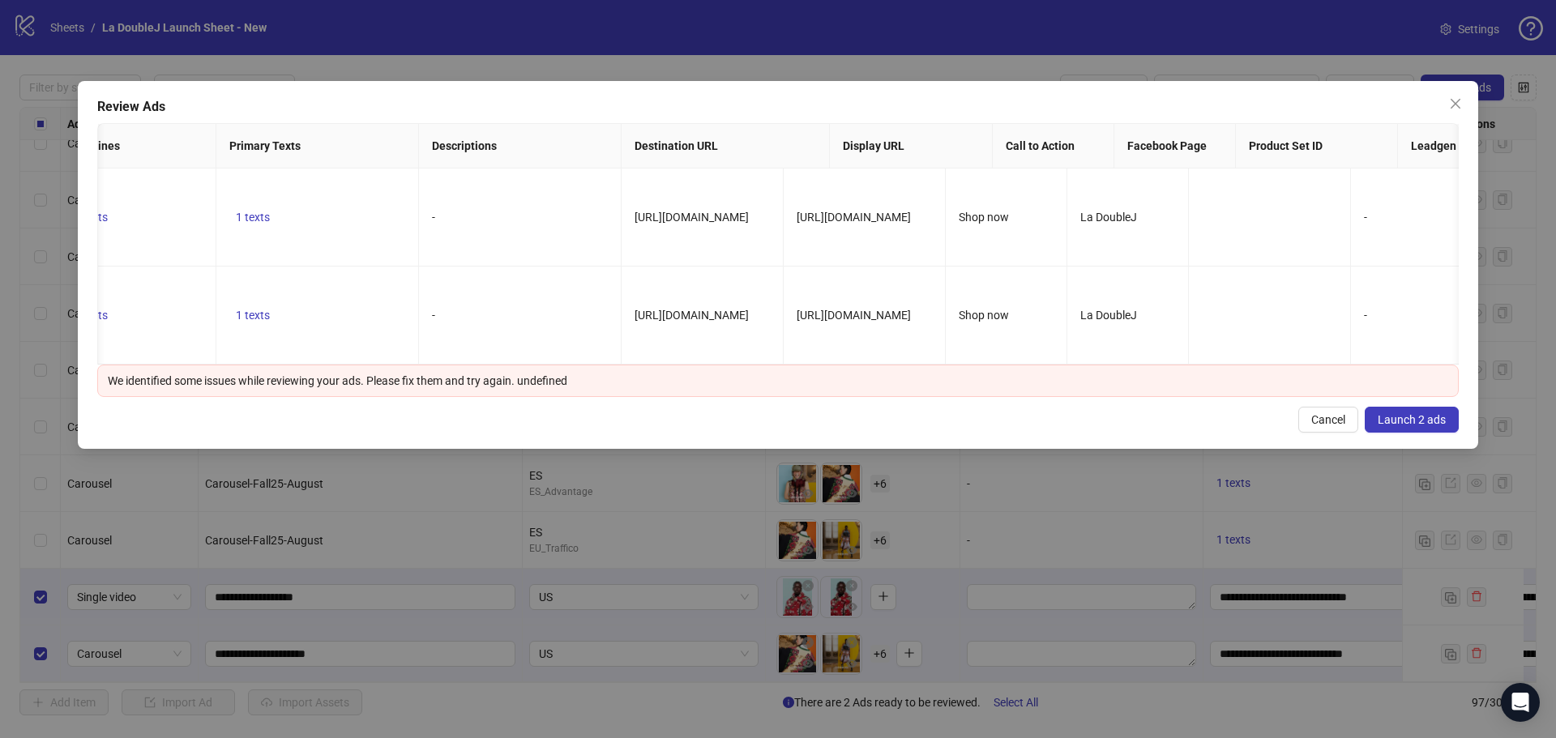
scroll to position [0, 0]
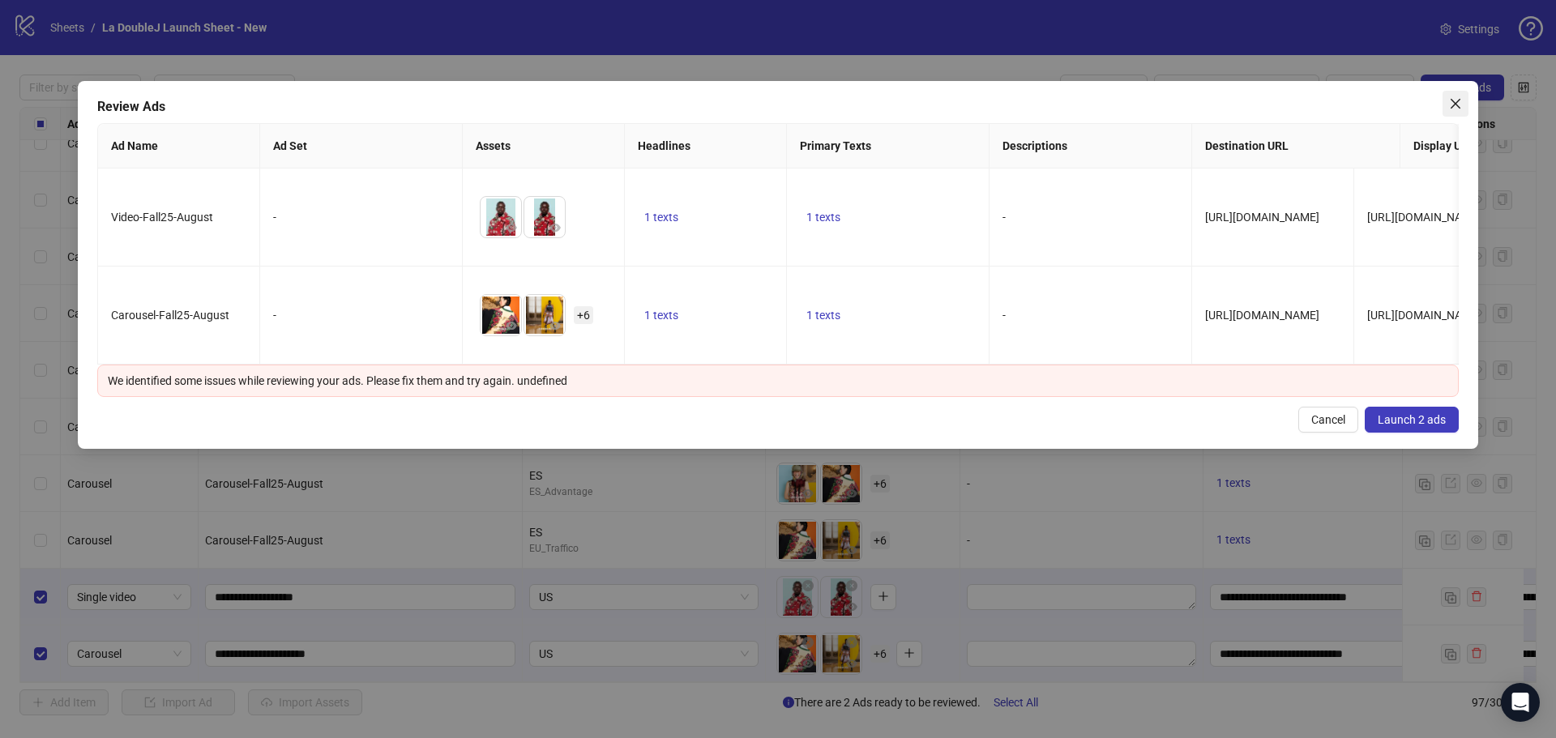
click at [1451, 105] on icon "close" at bounding box center [1455, 103] width 13 height 13
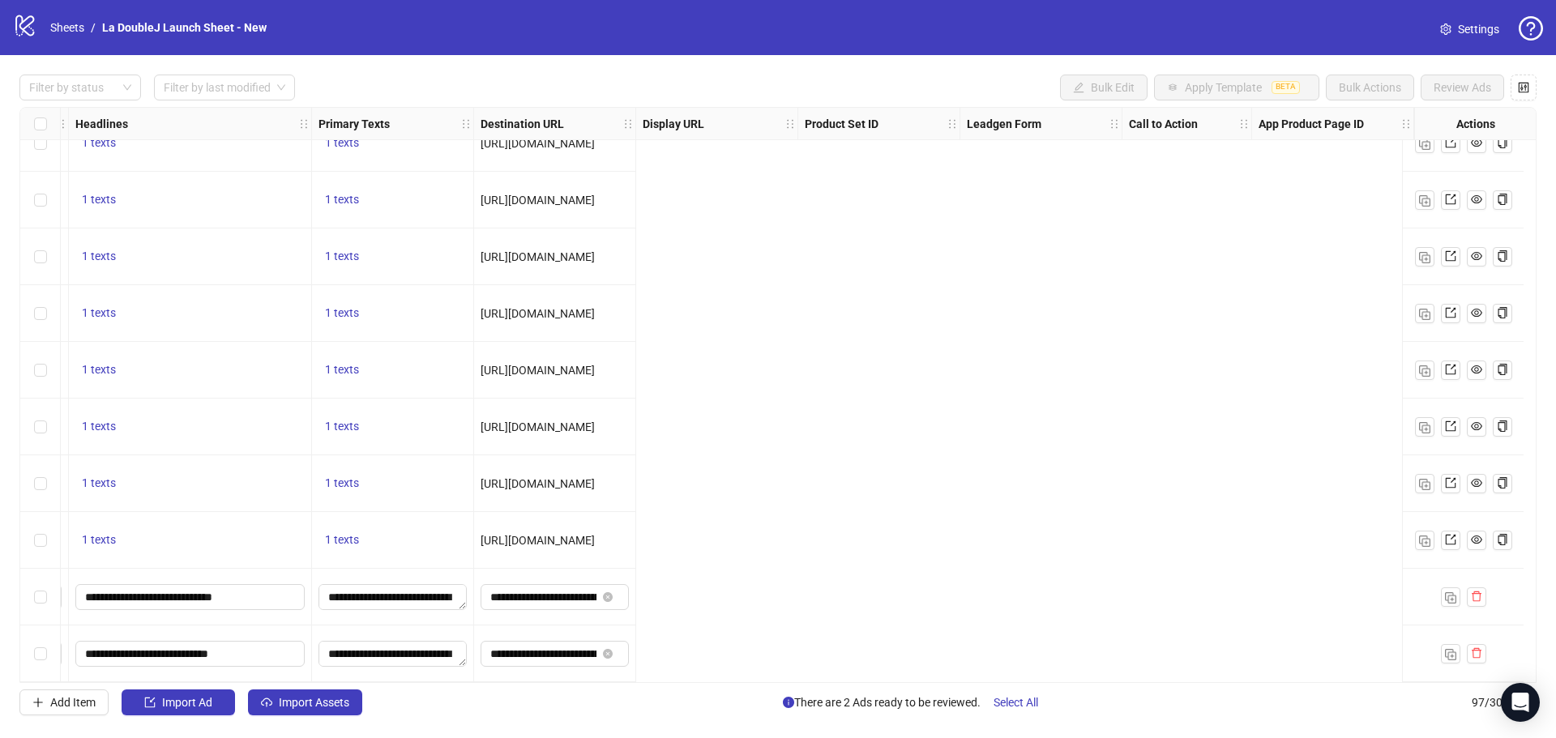
scroll to position [4968, 0]
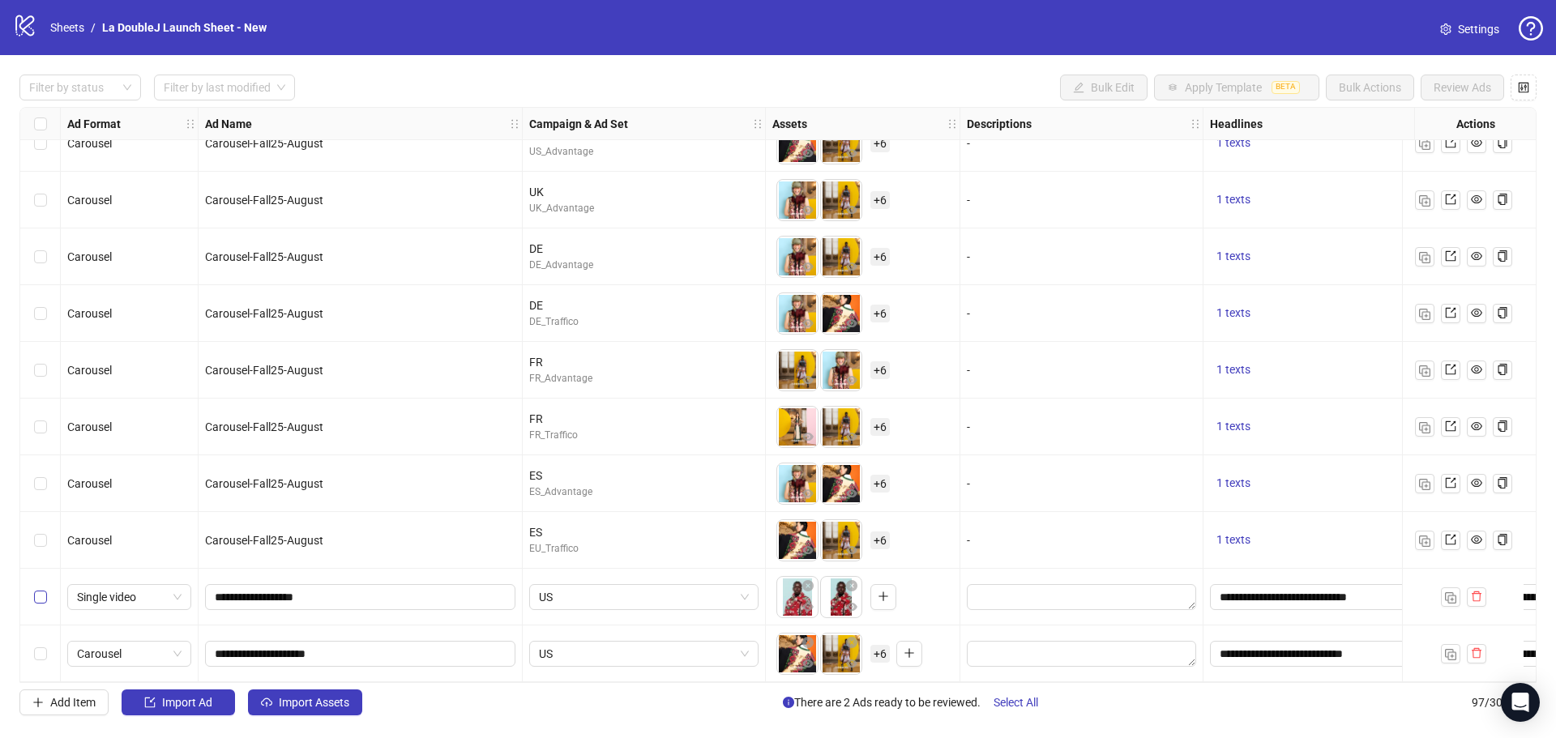
click at [36, 599] on label "Select row 96" at bounding box center [40, 597] width 13 height 18
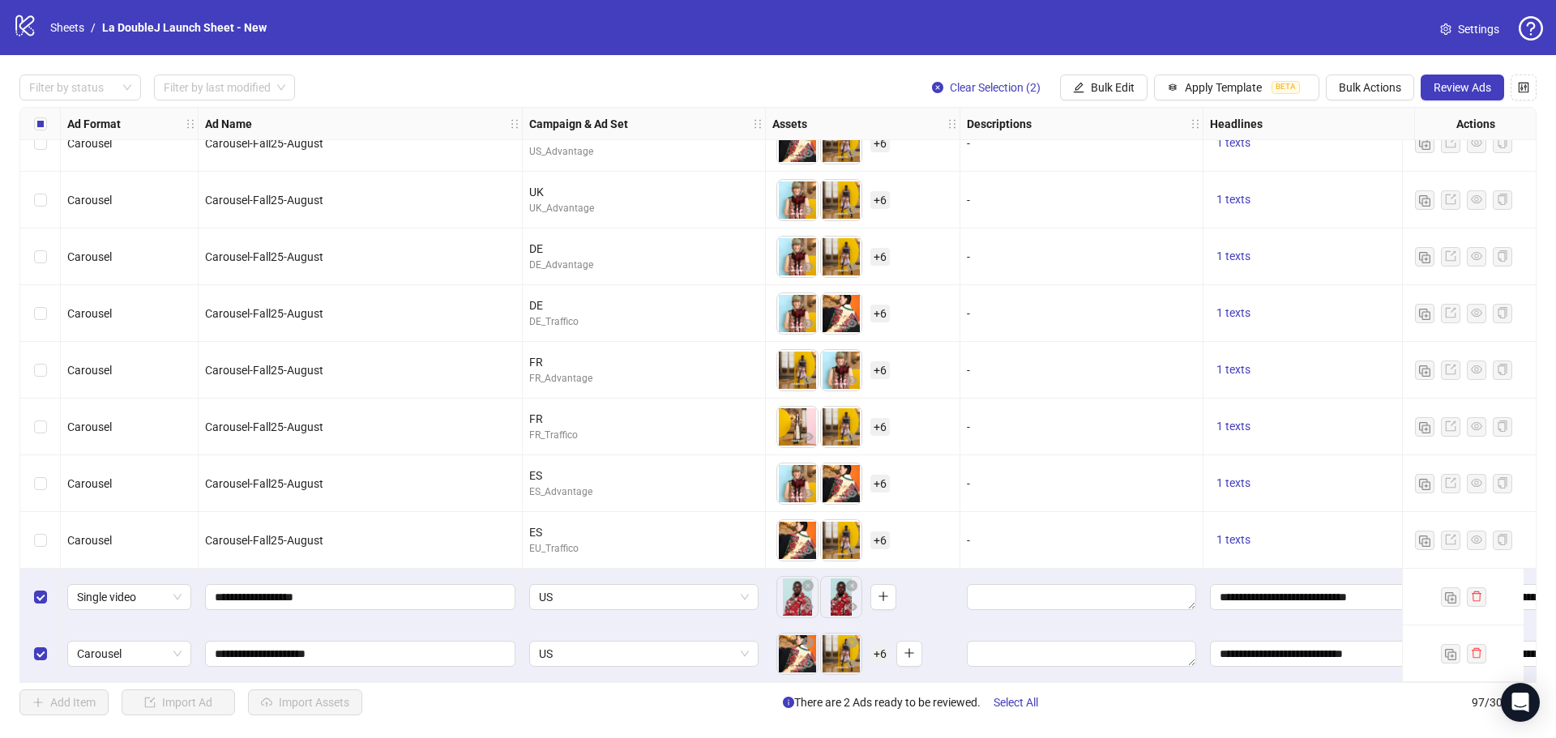
click at [1479, 91] on span "Review Ads" at bounding box center [1463, 87] width 58 height 13
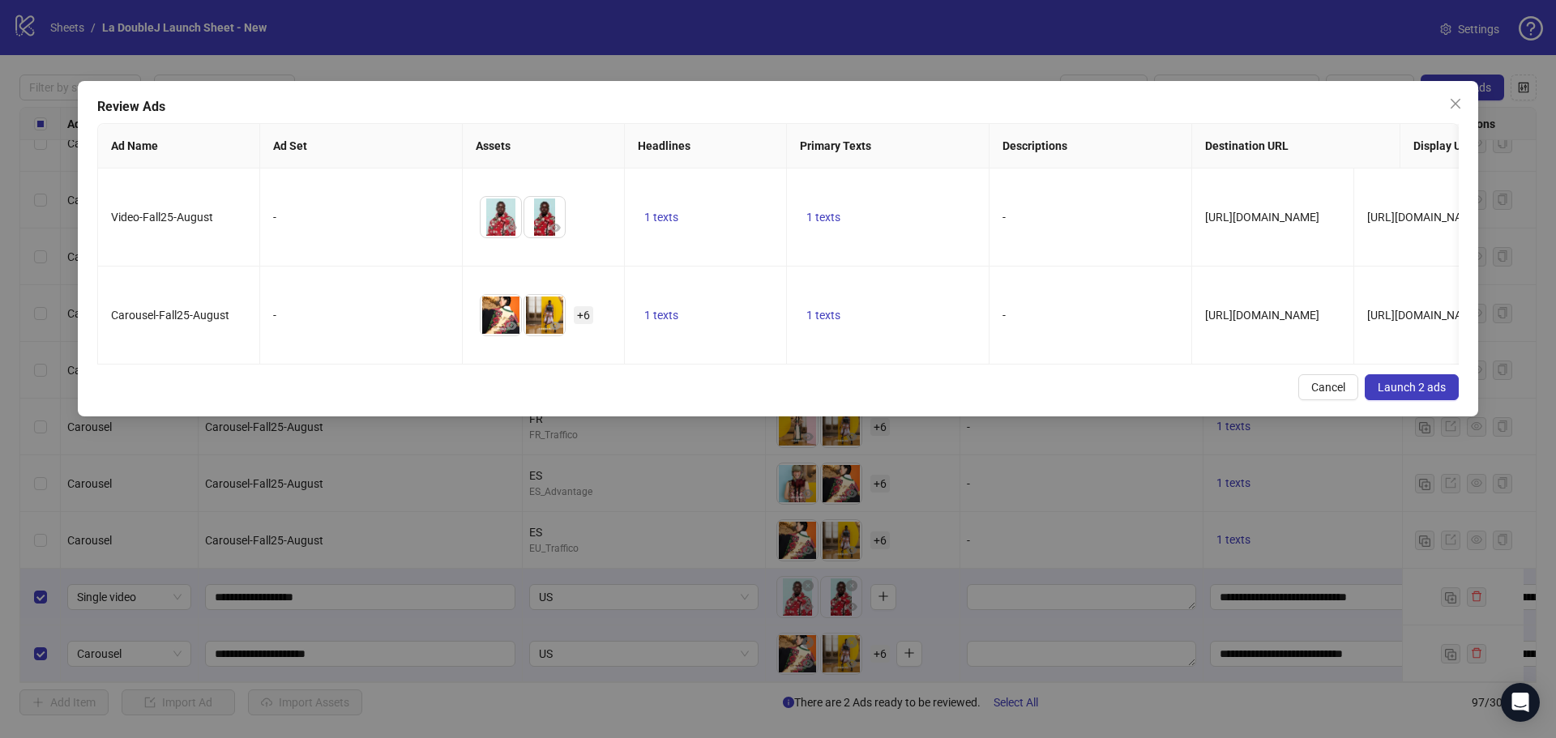
click at [1422, 394] on span "Launch 2 ads" at bounding box center [1412, 387] width 68 height 13
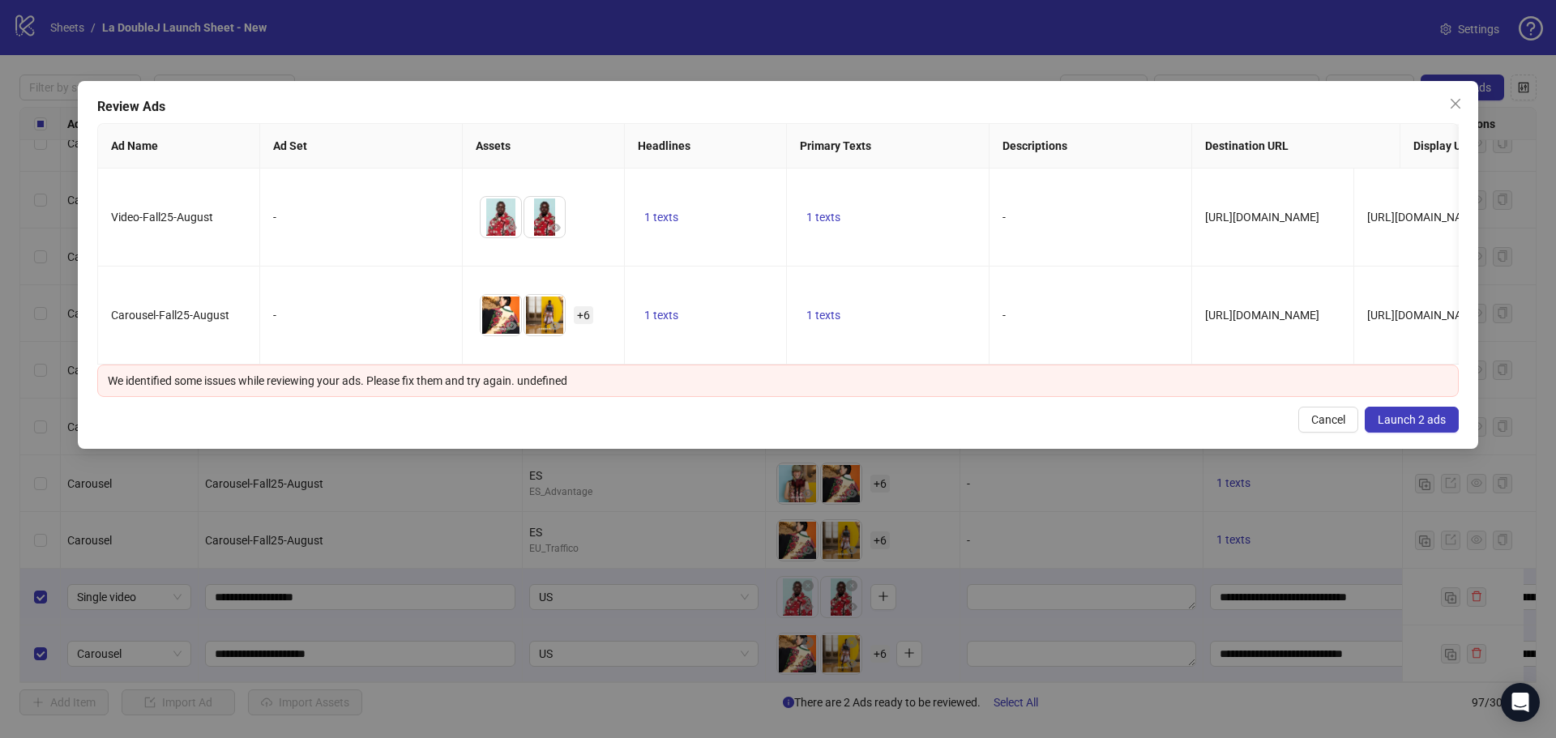
click at [314, 383] on div "We identified some issues while reviewing your ads. Please fix them and try aga…" at bounding box center [778, 381] width 1362 height 32
click at [320, 390] on div "We identified some issues while reviewing your ads. Please fix them and try aga…" at bounding box center [778, 381] width 1341 height 18
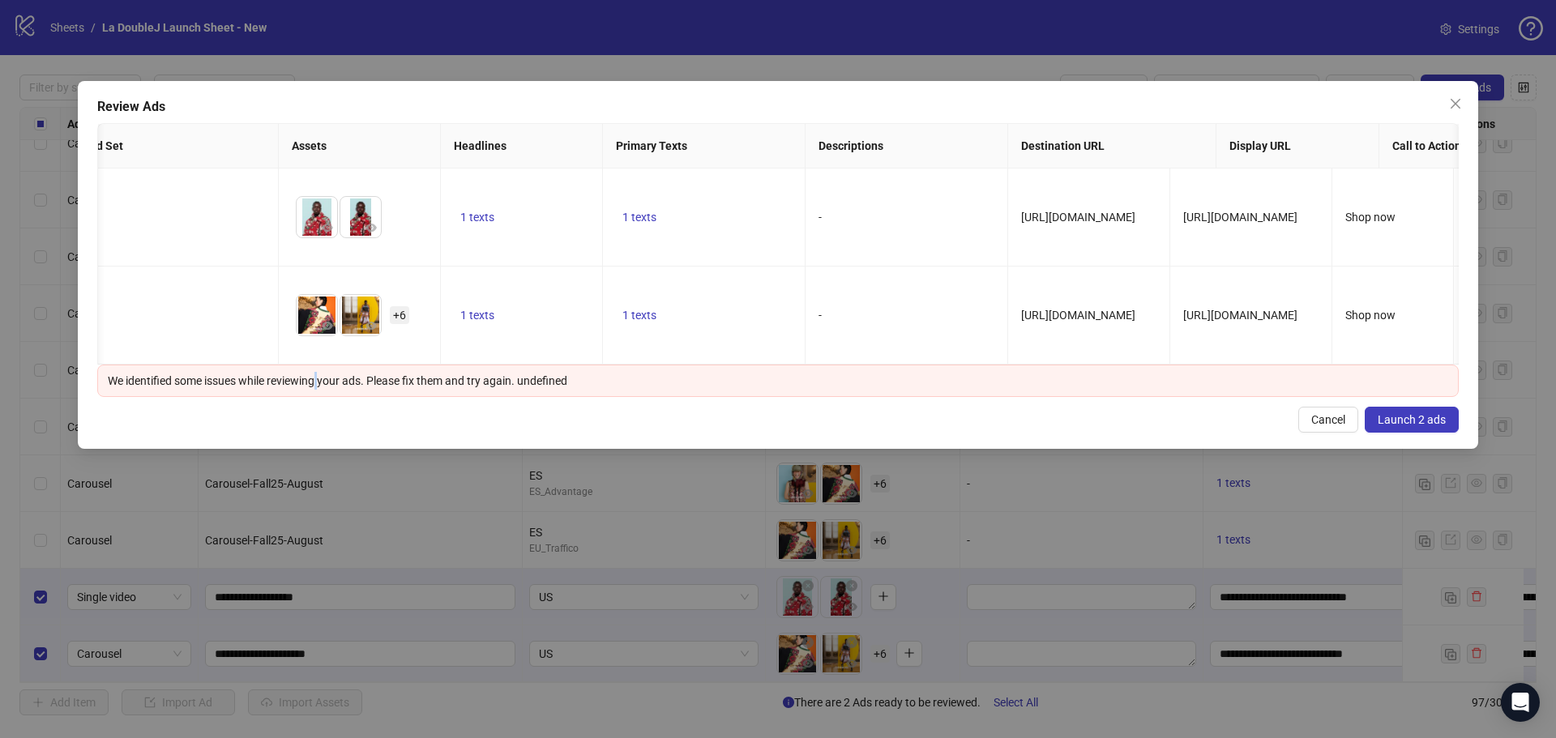
scroll to position [0, 0]
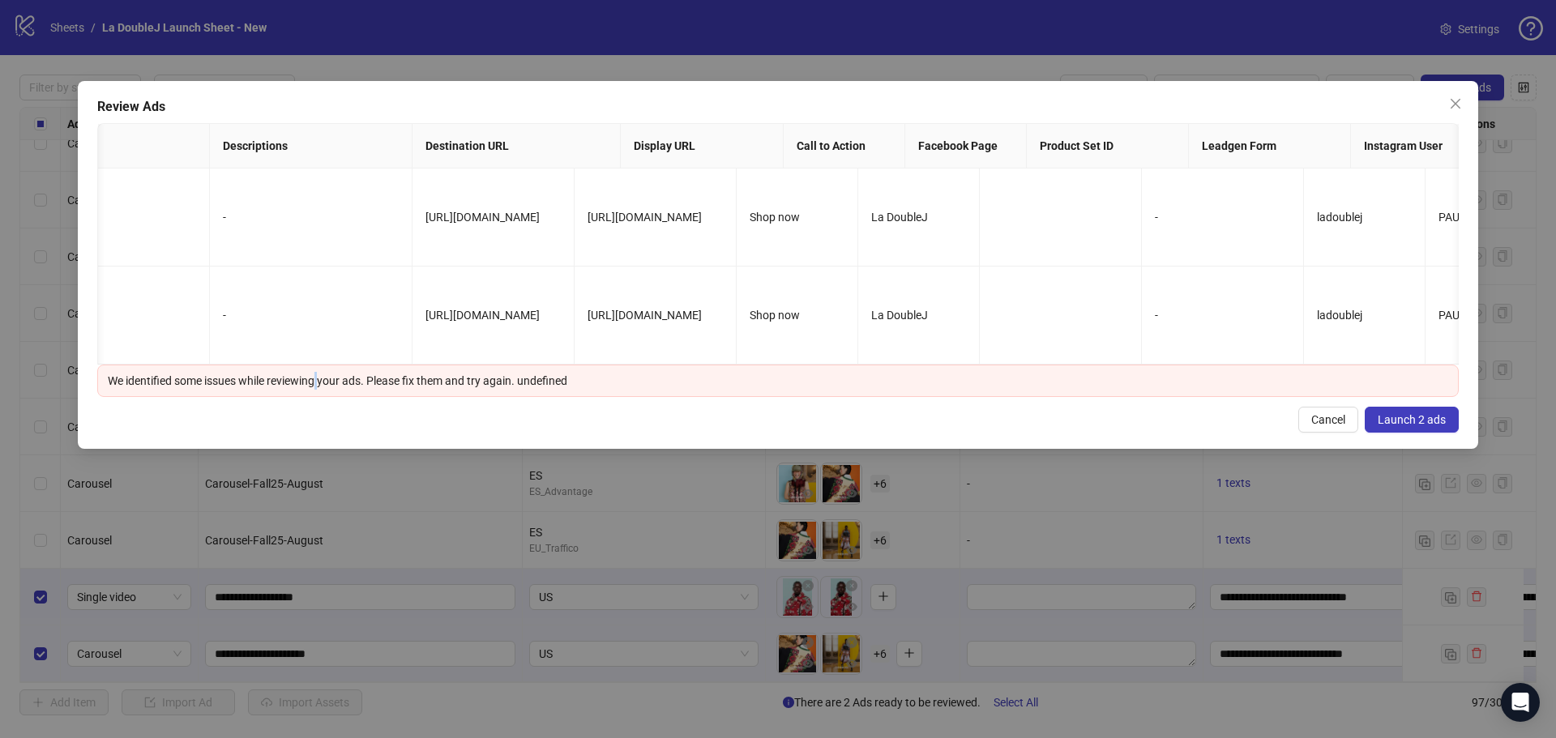
click at [1302, 430] on button "Cancel" at bounding box center [1328, 420] width 60 height 26
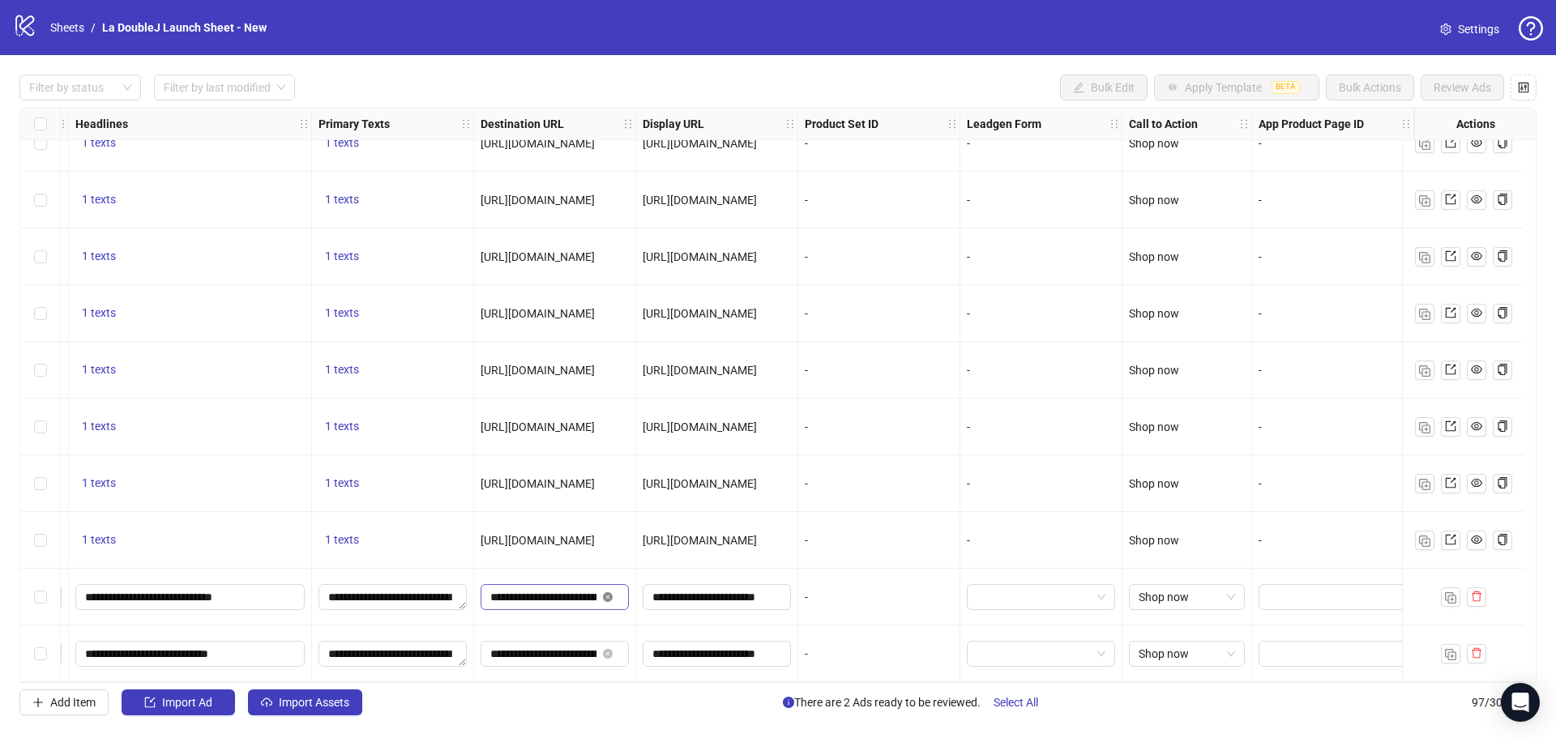
click at [603, 594] on icon "close-circle" at bounding box center [608, 597] width 10 height 10
click at [603, 649] on icon "close-circle" at bounding box center [608, 654] width 10 height 10
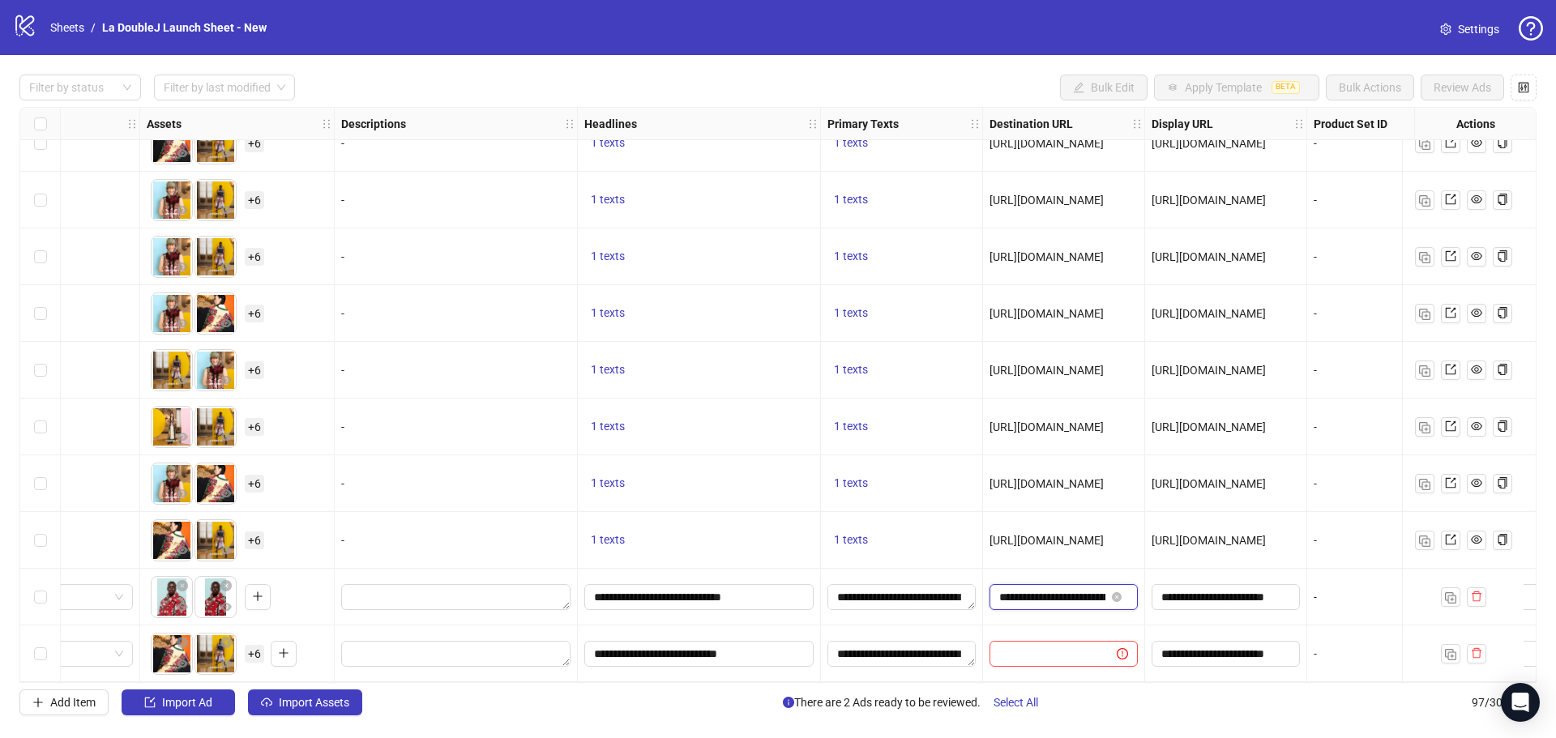
click at [1056, 592] on input "**********" at bounding box center [1052, 597] width 106 height 18
drag, startPoint x: 1154, startPoint y: 652, endPoint x: 1175, endPoint y: 652, distance: 21.1
click at [1063, 593] on input "**********" at bounding box center [1052, 597] width 106 height 18
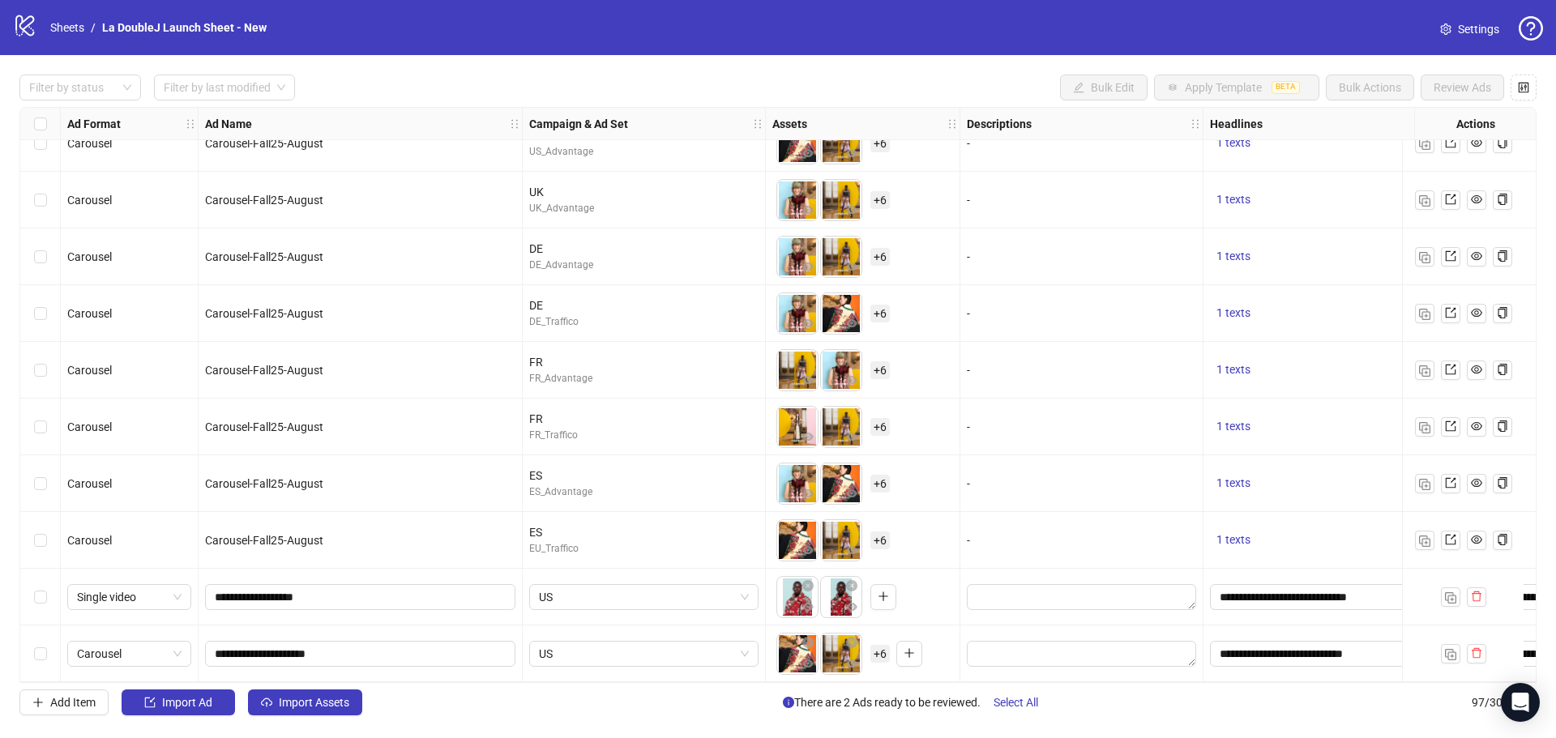
click at [50, 652] on div "Select row 97" at bounding box center [40, 654] width 41 height 57
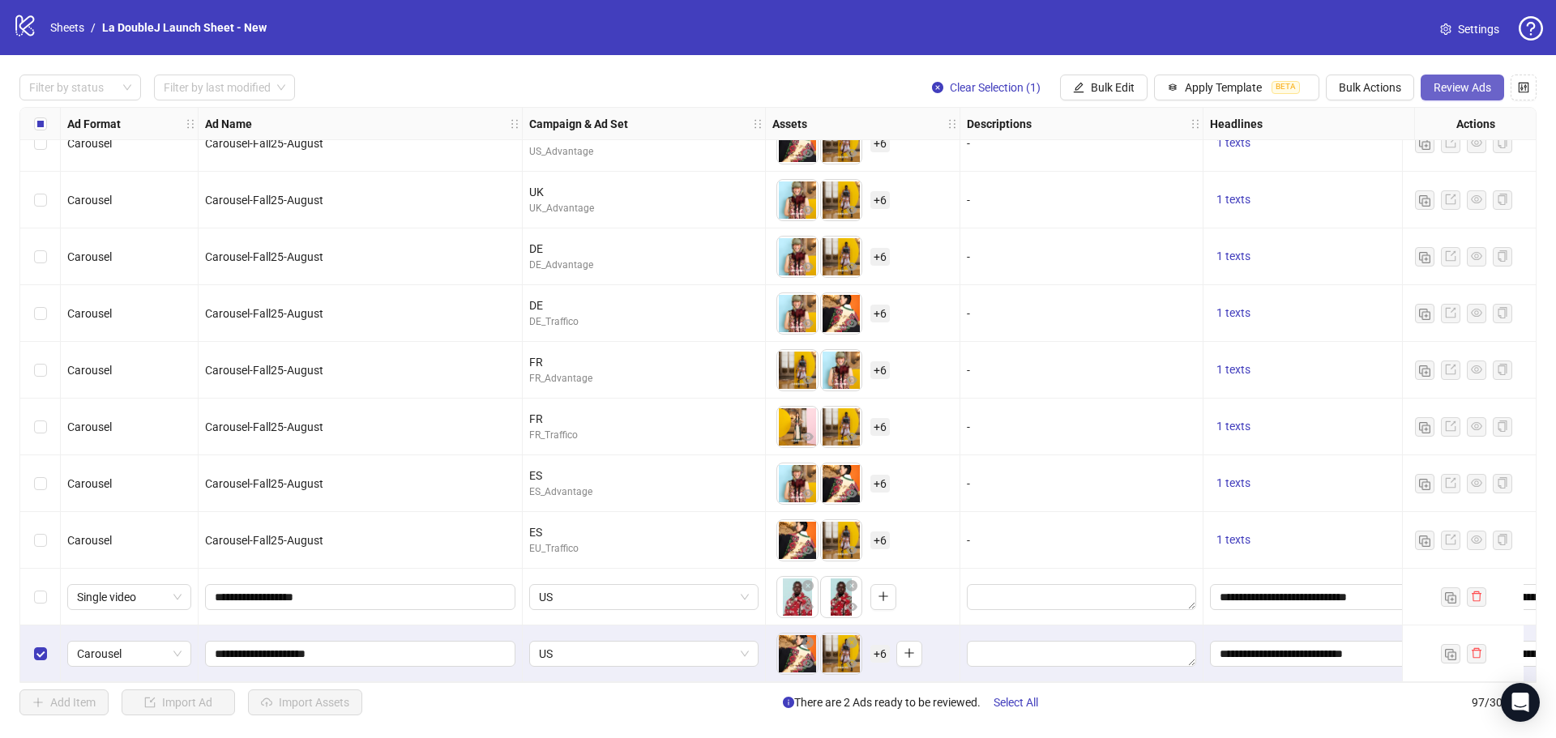
click at [1460, 83] on span "Review Ads" at bounding box center [1463, 87] width 58 height 13
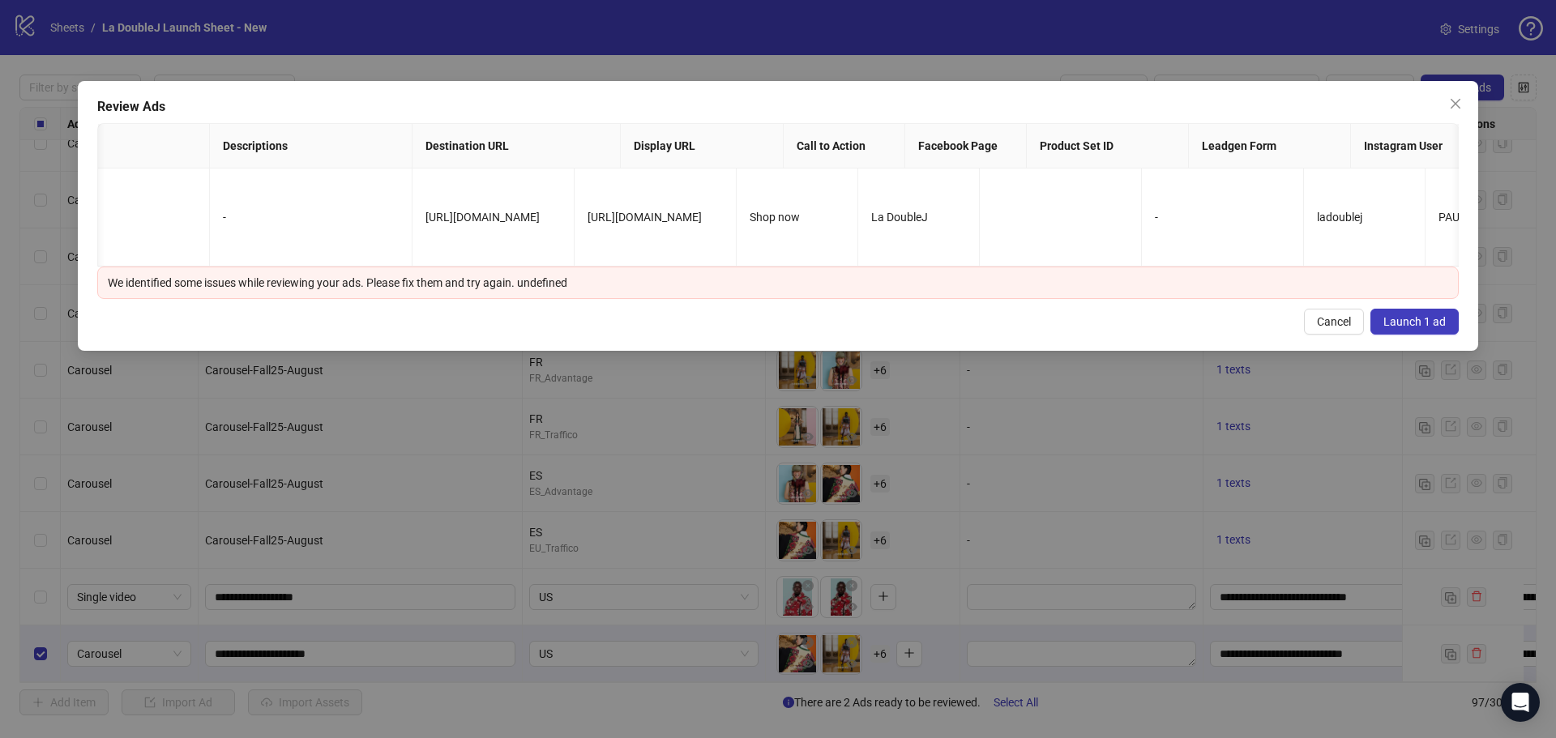
click at [1413, 328] on span "Launch 1 ad" at bounding box center [1415, 321] width 62 height 13
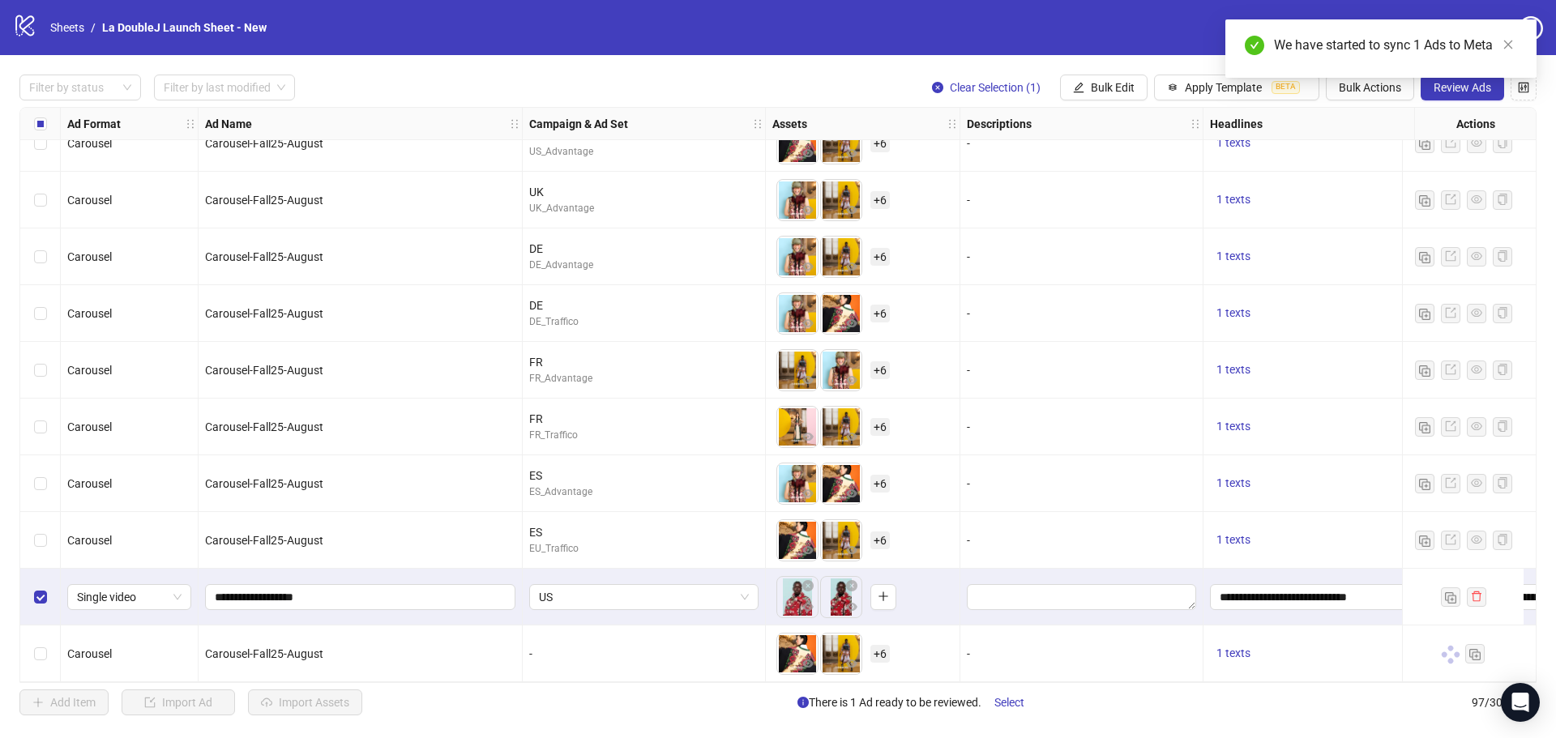
click at [1456, 78] on div "We have started to sync 1 Ads to Meta" at bounding box center [1381, 48] width 311 height 58
click at [1450, 96] on button "Review Ads" at bounding box center [1462, 88] width 83 height 26
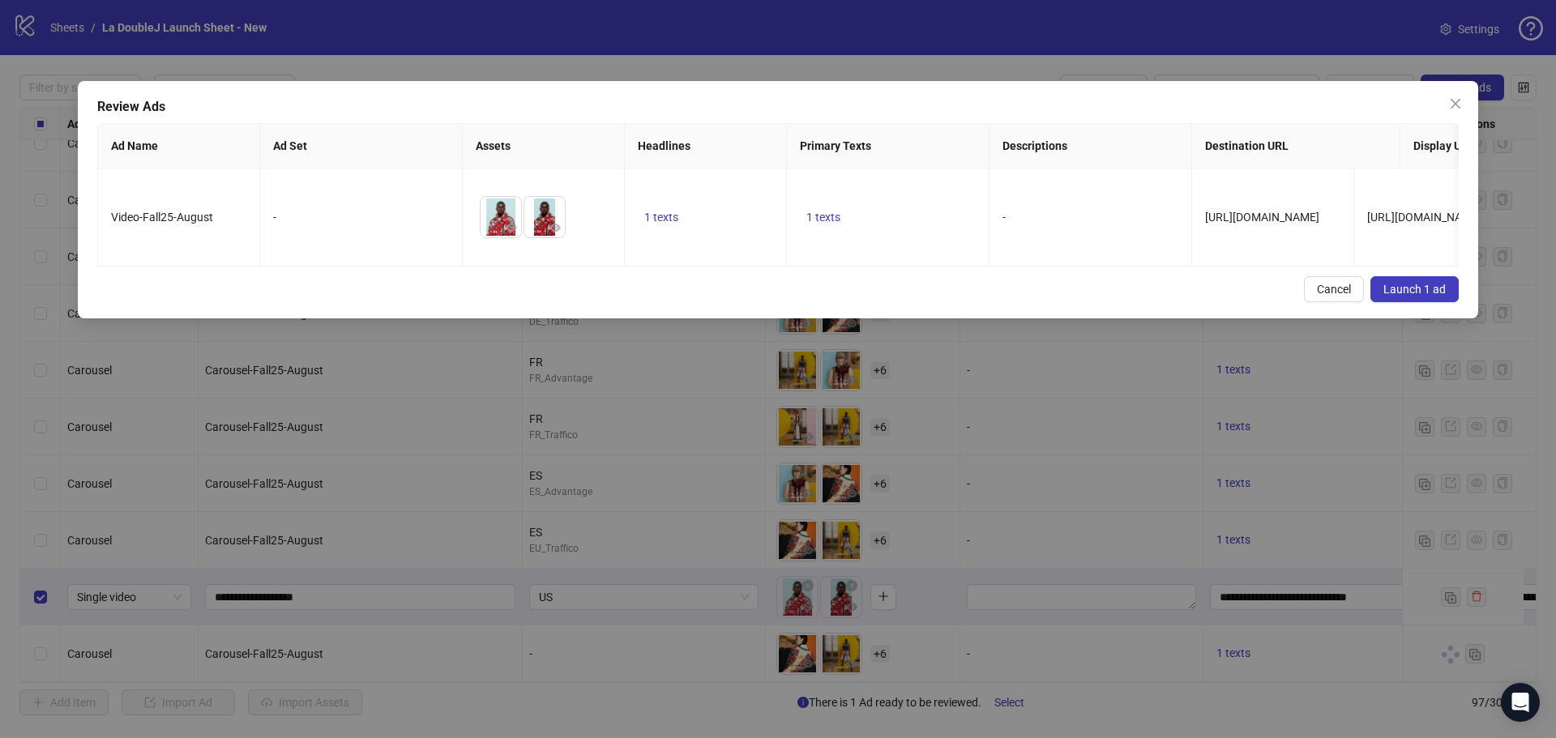
click at [1419, 296] on span "Launch 1 ad" at bounding box center [1415, 289] width 62 height 13
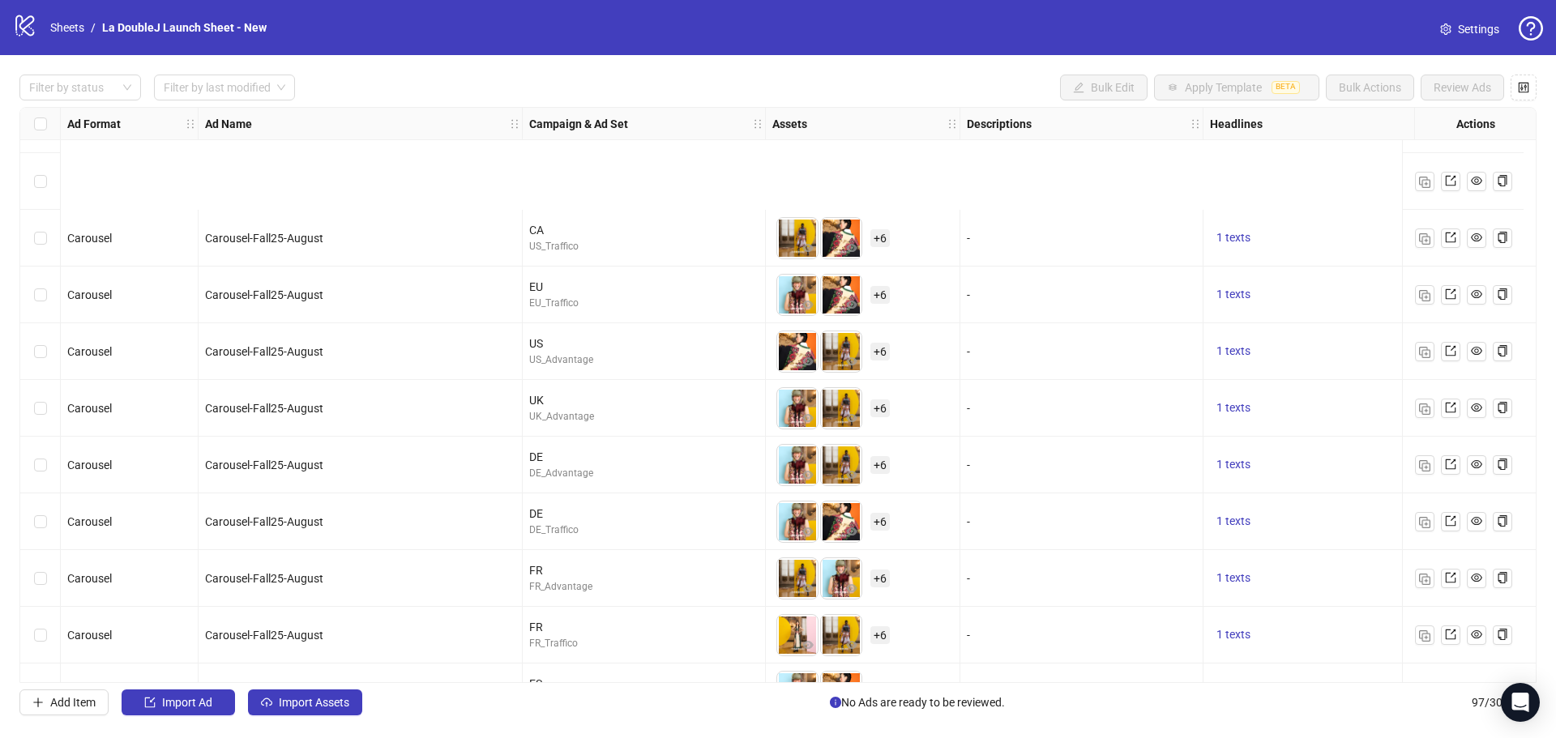
scroll to position [4968, 0]
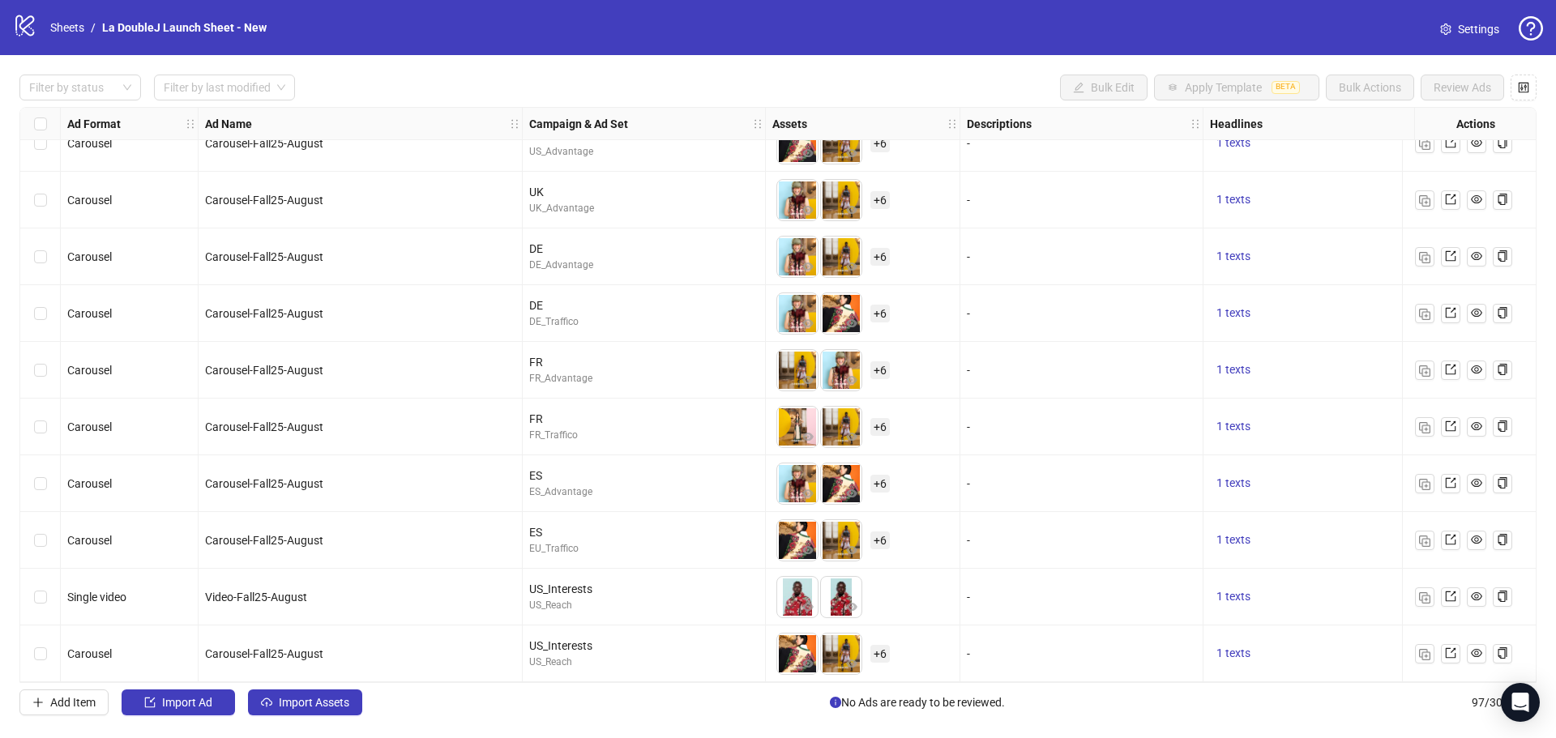
scroll to position [4968, 0]
